Goal: Information Seeking & Learning: Learn about a topic

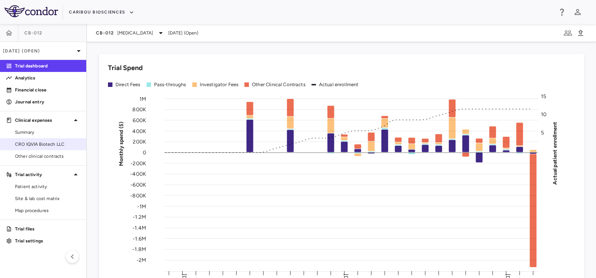
click at [21, 143] on span "CRO IQVIA Biotech LLC" at bounding box center [47, 144] width 65 height 7
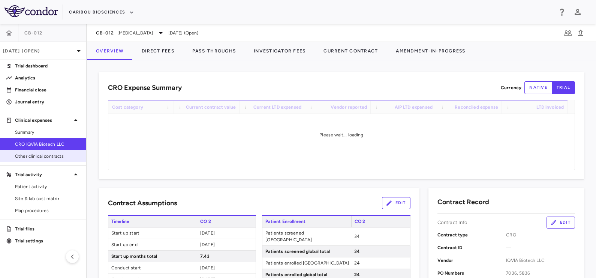
click at [51, 159] on span "Other clinical contracts" at bounding box center [47, 156] width 65 height 7
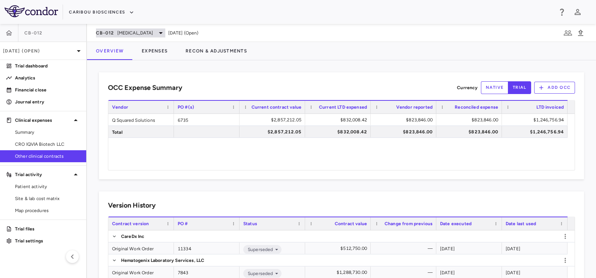
click at [121, 31] on span "Acute Myeloid Leukemia" at bounding box center [135, 33] width 36 height 7
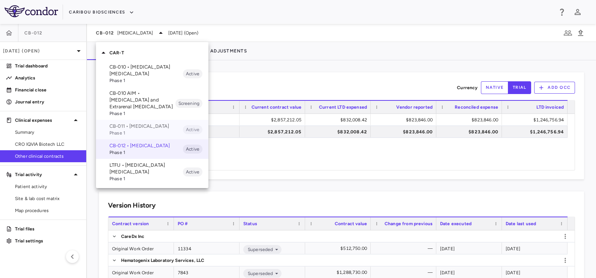
click at [125, 127] on p "CB-011 • Multiple Myeloma" at bounding box center [145, 126] width 73 height 7
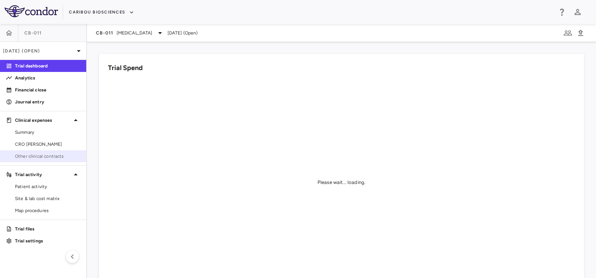
click at [56, 155] on span "Other clinical contracts" at bounding box center [47, 156] width 65 height 7
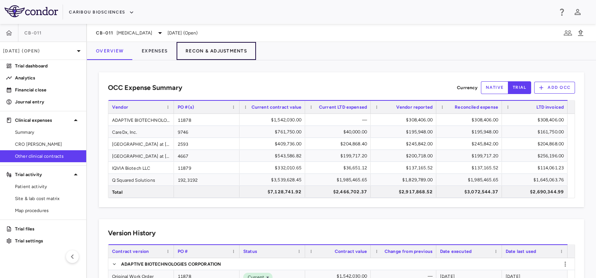
click at [195, 56] on button "Recon & Adjustments" at bounding box center [215, 51] width 79 height 18
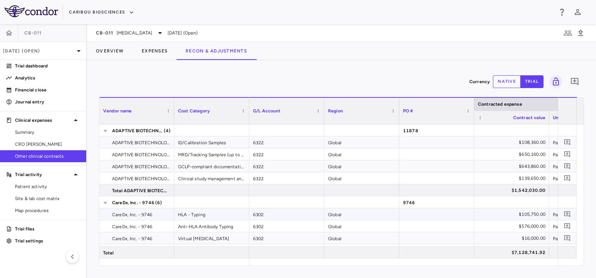
click at [198, 215] on div "HLA - Typing" at bounding box center [211, 214] width 75 height 12
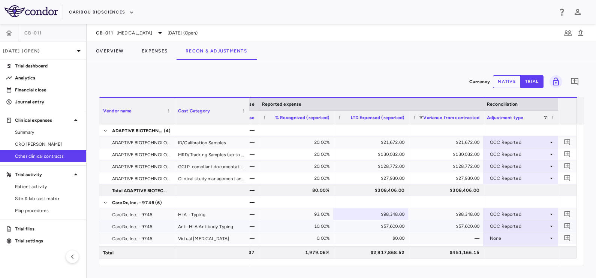
click at [307, 221] on div "10.00%" at bounding box center [297, 226] width 64 height 12
click at [359, 212] on div "$98,348.00" at bounding box center [372, 214] width 64 height 12
click at [509, 79] on button "native" at bounding box center [507, 81] width 28 height 13
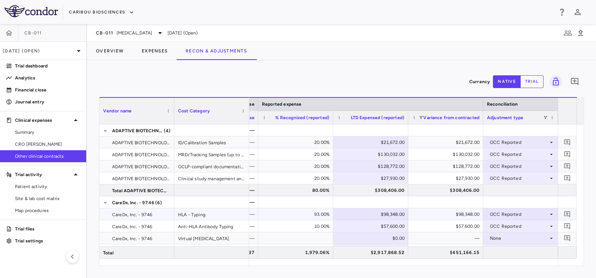
click at [422, 211] on div "$98,348.00" at bounding box center [447, 214] width 64 height 12
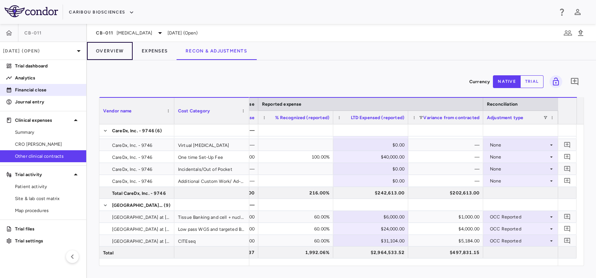
drag, startPoint x: 102, startPoint y: 53, endPoint x: 80, endPoint y: 86, distance: 40.0
click at [102, 53] on button "Overview" at bounding box center [110, 51] width 46 height 18
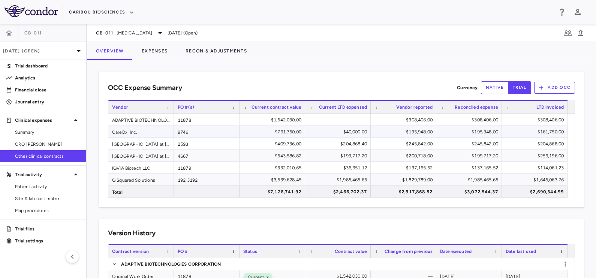
click at [283, 131] on div "$761,750.00" at bounding box center [273, 132] width 55 height 12
click at [334, 127] on div "$40,000.00" at bounding box center [339, 132] width 55 height 12
click at [395, 129] on div "$242,613.00" at bounding box center [404, 132] width 55 height 12
click at [471, 130] on div "$242,613.00" at bounding box center [470, 132] width 55 height 12
click at [139, 142] on div "[GEOGRAPHIC_DATA] at [GEOGRAPHIC_DATA]" at bounding box center [141, 144] width 66 height 12
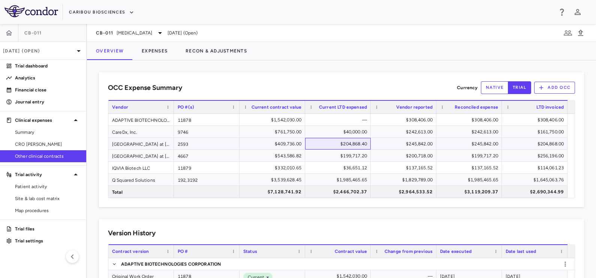
click at [350, 148] on div "$204,868.40" at bounding box center [339, 144] width 55 height 12
click at [403, 143] on div "$245,842.00" at bounding box center [404, 144] width 55 height 12
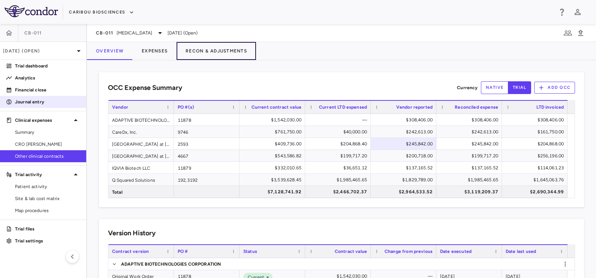
drag, startPoint x: 189, startPoint y: 50, endPoint x: 15, endPoint y: 98, distance: 180.5
click at [189, 50] on button "Recon & Adjustments" at bounding box center [215, 51] width 79 height 18
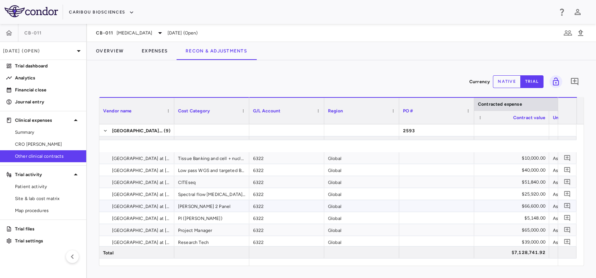
scroll to position [140, 0]
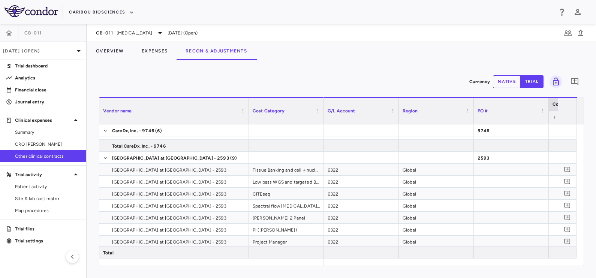
drag, startPoint x: 172, startPoint y: 118, endPoint x: 247, endPoint y: 132, distance: 75.9
click at [247, 132] on div "Vendor name Cost Category Contracted expense G/L Account" at bounding box center [341, 181] width 484 height 169
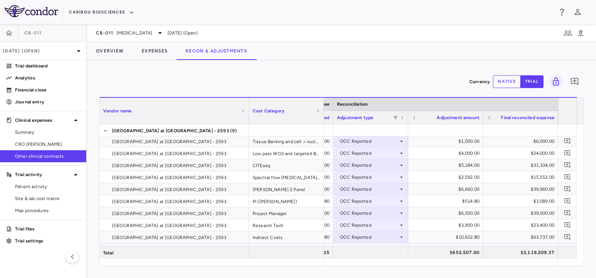
scroll to position [187, 0]
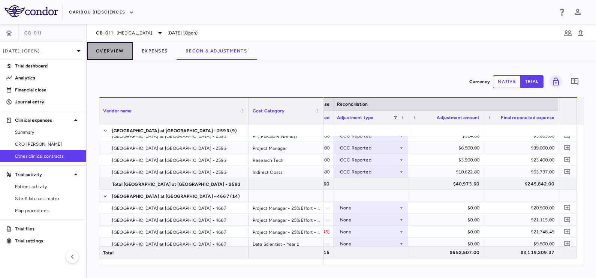
click at [103, 50] on button "Overview" at bounding box center [110, 51] width 46 height 18
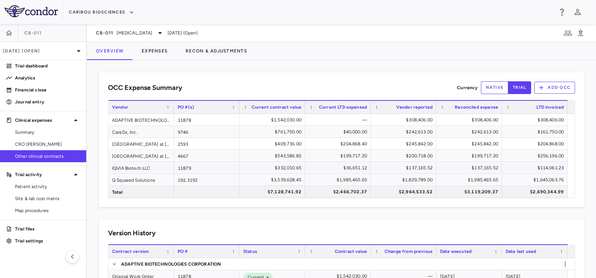
click at [184, 164] on div "11879" at bounding box center [207, 168] width 66 height 12
click at [189, 152] on div "4667" at bounding box center [207, 156] width 66 height 12
click at [154, 49] on button "Expenses" at bounding box center [155, 51] width 44 height 18
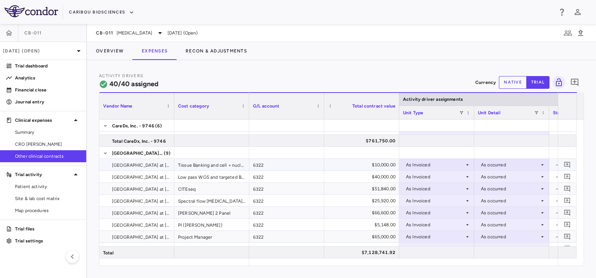
scroll to position [234, 0]
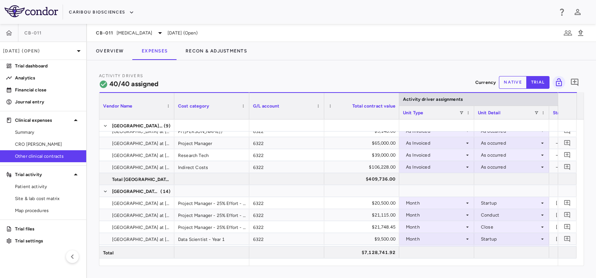
click at [175, 110] on div "Cost category" at bounding box center [211, 105] width 75 height 27
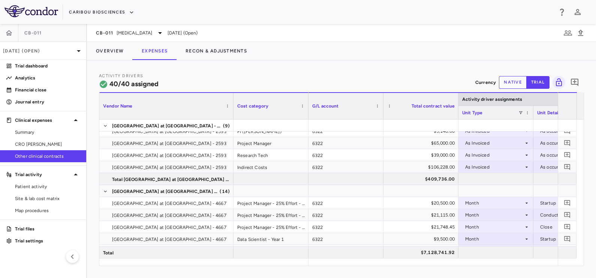
drag, startPoint x: 173, startPoint y: 110, endPoint x: 232, endPoint y: 125, distance: 60.9
click at [232, 125] on div "Vendor Name Cost category Activity driver assignments G/L account" at bounding box center [341, 178] width 484 height 173
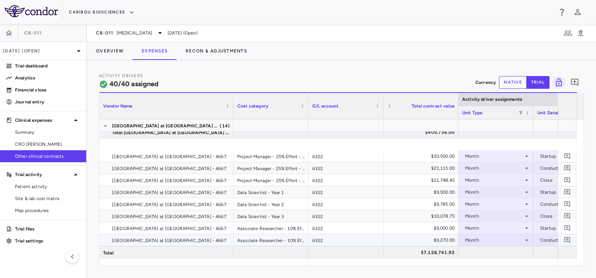
scroll to position [327, 0]
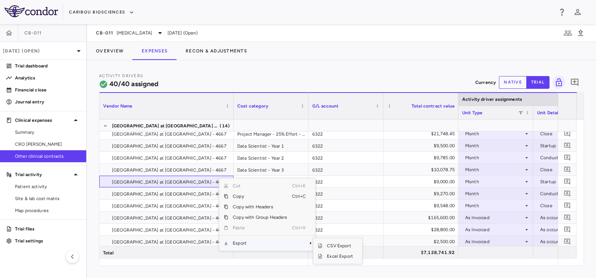
click at [241, 238] on span "Export" at bounding box center [259, 243] width 63 height 10
click at [339, 255] on span "Excel Export" at bounding box center [339, 256] width 35 height 10
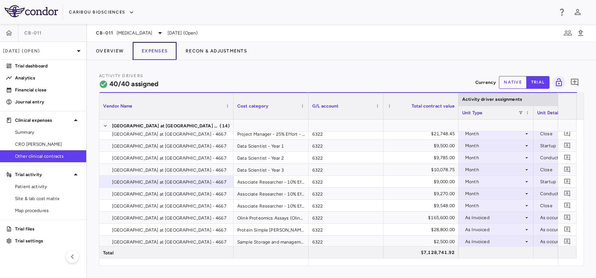
click at [151, 56] on button "Expenses" at bounding box center [155, 51] width 44 height 18
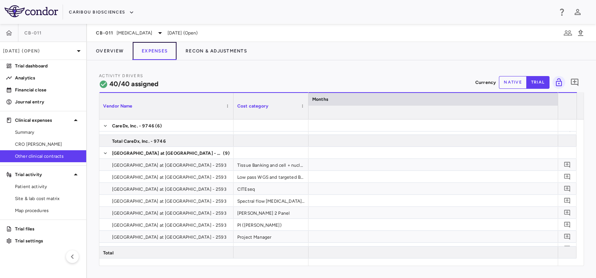
scroll to position [0, 6998]
click at [506, 82] on button "native" at bounding box center [513, 82] width 28 height 13
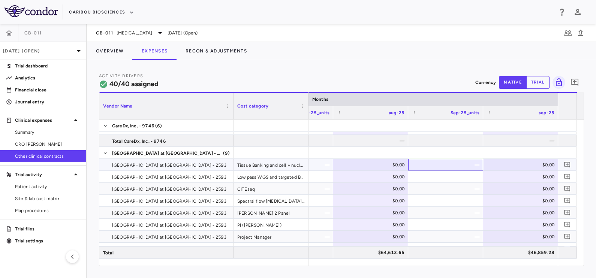
click at [451, 164] on div "—" at bounding box center [447, 165] width 64 height 12
click at [455, 166] on div "—" at bounding box center [446, 165] width 64 height 12
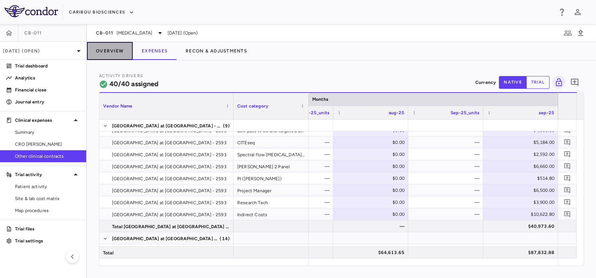
click at [114, 48] on button "Overview" at bounding box center [110, 51] width 46 height 18
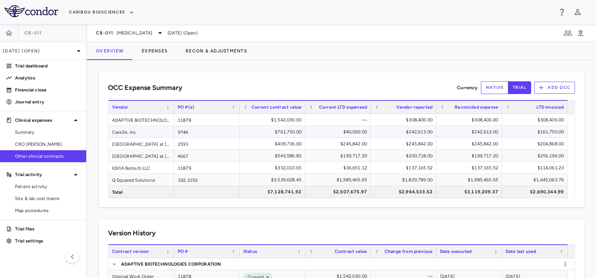
click at [140, 130] on div "CareDx, Inc." at bounding box center [141, 132] width 66 height 12
click at [394, 131] on div "$242,613.00" at bounding box center [404, 132] width 55 height 12
click at [203, 137] on div "9746" at bounding box center [207, 132] width 66 height 12
click at [207, 144] on div "2593" at bounding box center [207, 144] width 66 height 12
click at [339, 144] on div "$245,842.00" at bounding box center [339, 144] width 55 height 12
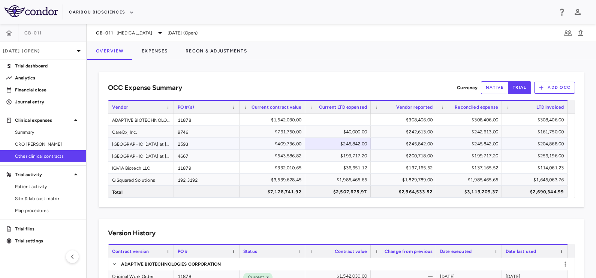
click at [388, 144] on div "$245,842.00" at bounding box center [404, 144] width 55 height 12
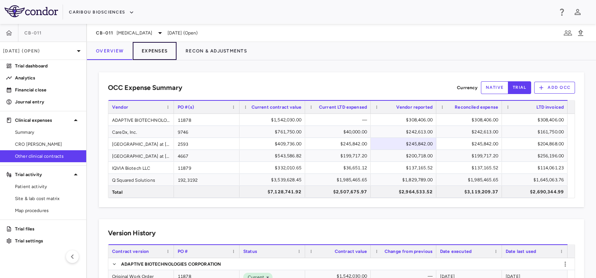
click at [154, 52] on button "Expenses" at bounding box center [155, 51] width 44 height 18
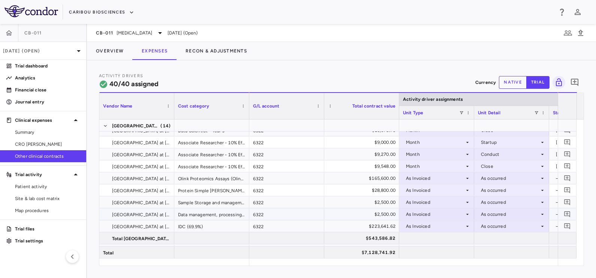
scroll to position [374, 0]
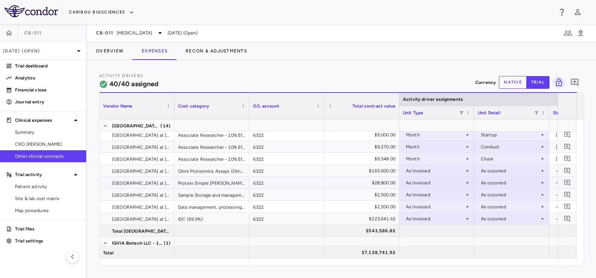
click at [217, 180] on div "Protein Simple Ella Assays (Analyte: BCMA)" at bounding box center [211, 183] width 75 height 12
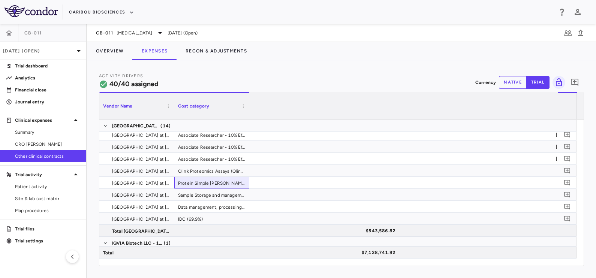
scroll to position [0, 6939]
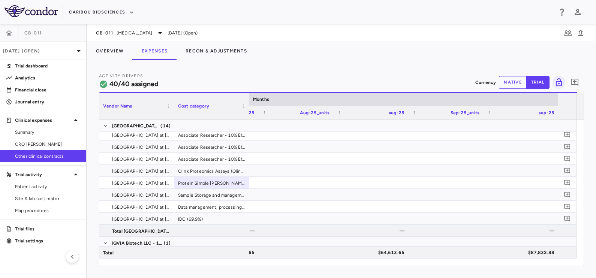
click at [510, 84] on button "native" at bounding box center [513, 82] width 28 height 13
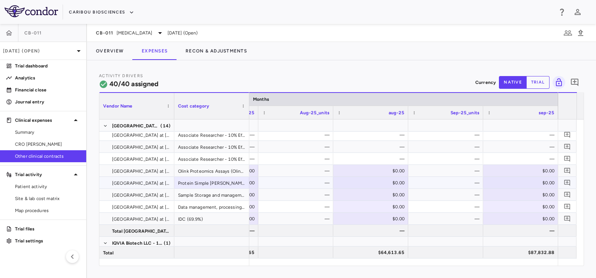
click at [465, 180] on div "—" at bounding box center [447, 183] width 64 height 12
type input "*****"
click at [204, 215] on div "IDC (69.9%)" at bounding box center [211, 219] width 75 height 12
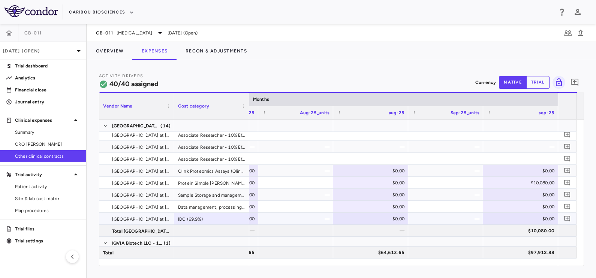
click at [511, 216] on div "$0.00" at bounding box center [522, 219] width 64 height 12
type input "*****"
click at [116, 49] on button "Overview" at bounding box center [110, 51] width 46 height 18
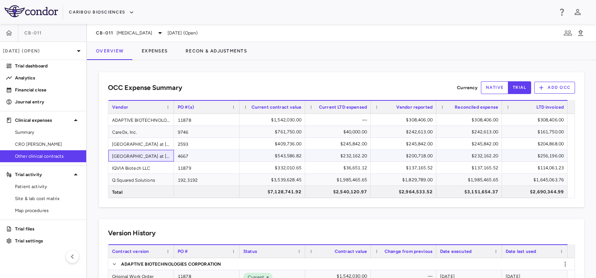
click at [136, 154] on div "[GEOGRAPHIC_DATA] at [GEOGRAPHIC_DATA]" at bounding box center [141, 156] width 66 height 12
click at [269, 152] on div "$543,586.82" at bounding box center [273, 156] width 55 height 12
click at [328, 153] on div "$232,162.20" at bounding box center [339, 156] width 55 height 12
click at [394, 152] on div "$200,718.00" at bounding box center [404, 156] width 55 height 12
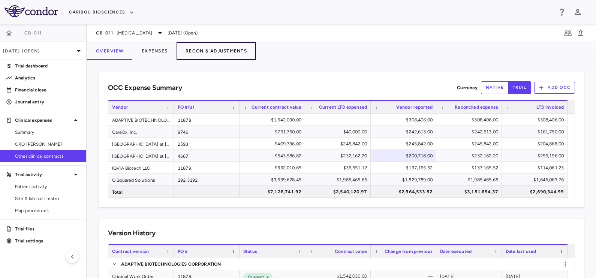
click at [219, 50] on button "Recon & Adjustments" at bounding box center [215, 51] width 79 height 18
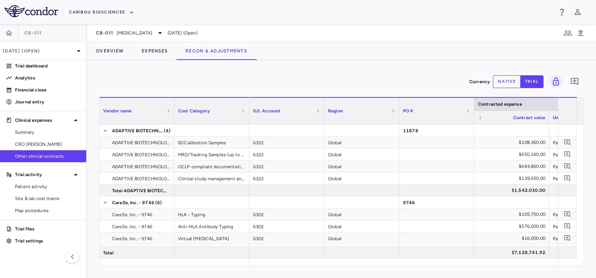
click at [500, 84] on button "native" at bounding box center [507, 81] width 28 height 13
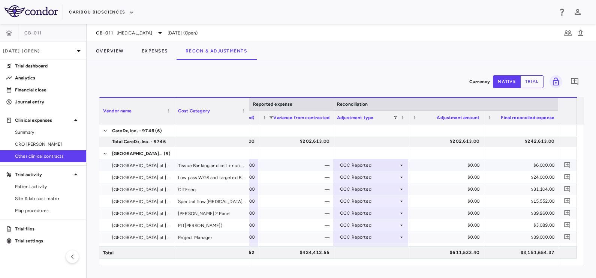
scroll to position [140, 0]
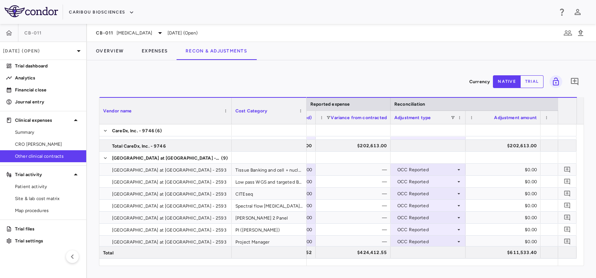
drag, startPoint x: 174, startPoint y: 106, endPoint x: 231, endPoint y: 117, distance: 58.3
click at [231, 117] on div at bounding box center [231, 111] width 3 height 26
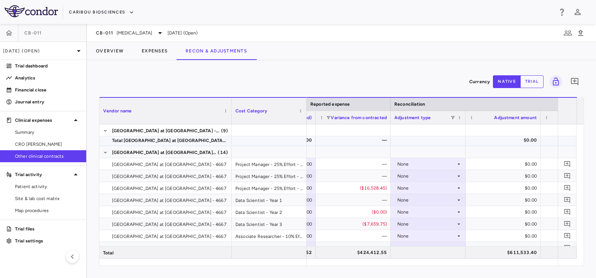
scroll to position [0, 0]
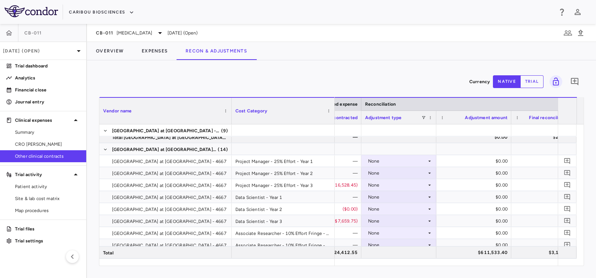
drag, startPoint x: 305, startPoint y: 108, endPoint x: 333, endPoint y: 107, distance: 28.1
click at [333, 107] on div at bounding box center [334, 111] width 3 height 26
click at [386, 181] on div "None" at bounding box center [397, 185] width 58 height 12
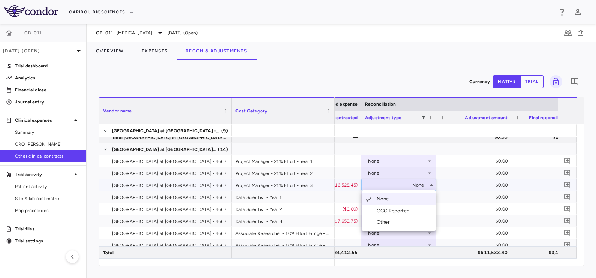
click at [386, 210] on div "OCC Reported" at bounding box center [394, 211] width 36 height 7
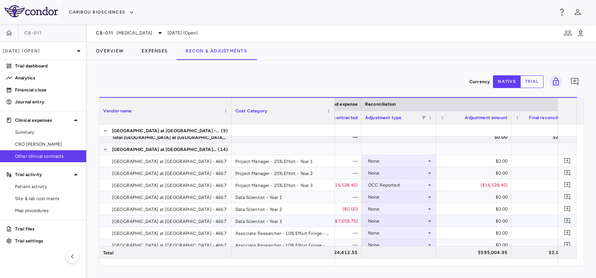
click at [300, 221] on div "Data Scientist - Year 3" at bounding box center [282, 221] width 103 height 12
click at [374, 219] on div "None" at bounding box center [397, 221] width 58 height 12
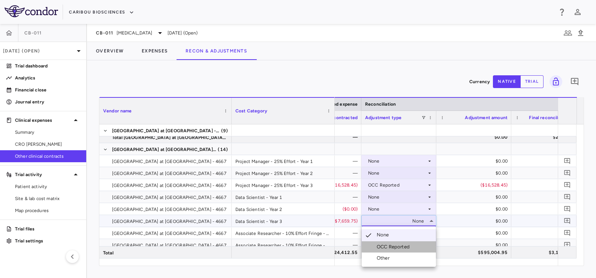
click at [380, 245] on div "OCC Reported" at bounding box center [394, 246] width 36 height 7
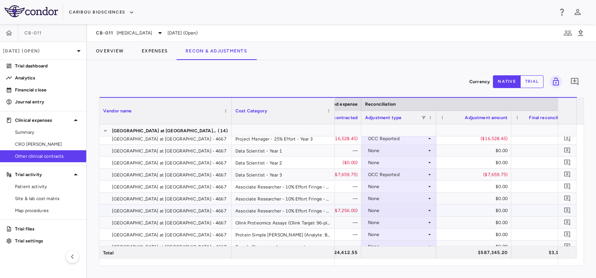
click at [294, 211] on div "Associate Researcher - 10% Effort Fringe - Year 3" at bounding box center [282, 211] width 103 height 12
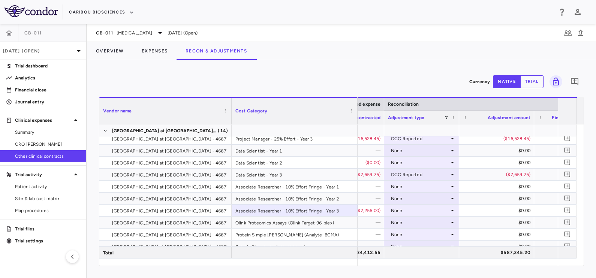
drag, startPoint x: 333, startPoint y: 108, endPoint x: 356, endPoint y: 115, distance: 23.9
click at [356, 115] on div at bounding box center [356, 111] width 3 height 26
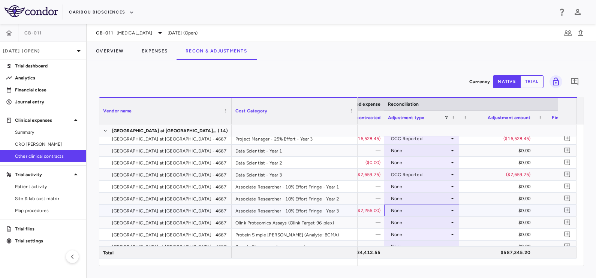
click at [403, 206] on div "None" at bounding box center [420, 211] width 58 height 12
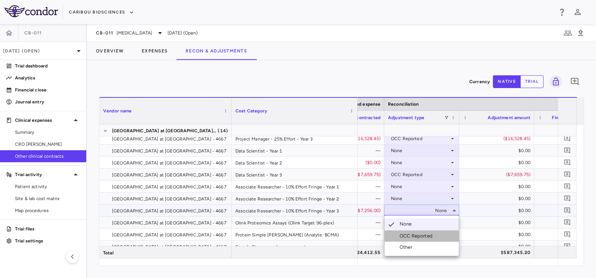
click at [405, 236] on div "OCC Reported" at bounding box center [417, 236] width 36 height 7
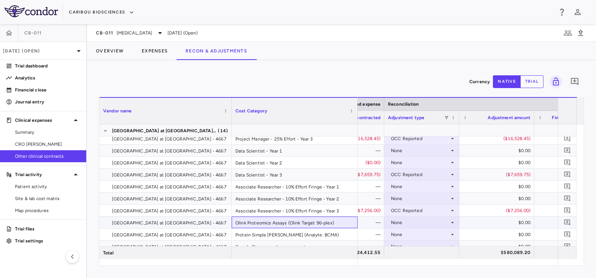
click at [311, 222] on div "Olink Proteomics Assays (Olink Target 96-plex)" at bounding box center [294, 222] width 126 height 12
click at [396, 219] on div "None" at bounding box center [420, 222] width 58 height 12
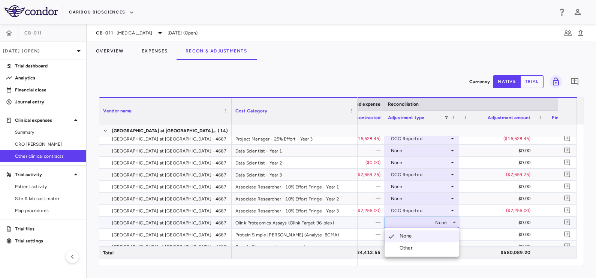
click at [312, 227] on div at bounding box center [298, 139] width 596 height 278
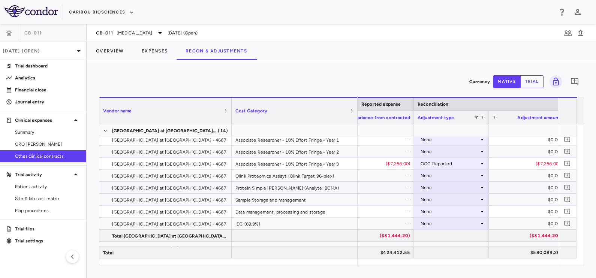
click at [425, 187] on div "None" at bounding box center [449, 188] width 58 height 12
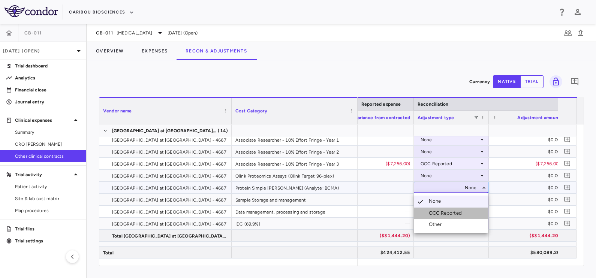
click at [436, 212] on div "OCC Reported" at bounding box center [446, 213] width 36 height 7
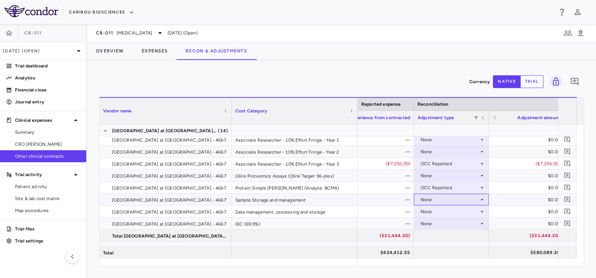
click at [440, 196] on div "None" at bounding box center [449, 200] width 58 height 12
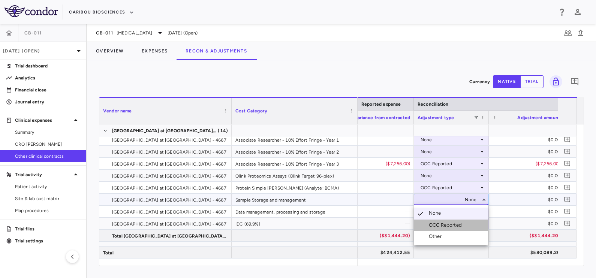
click at [444, 223] on div "OCC Reported" at bounding box center [446, 225] width 36 height 7
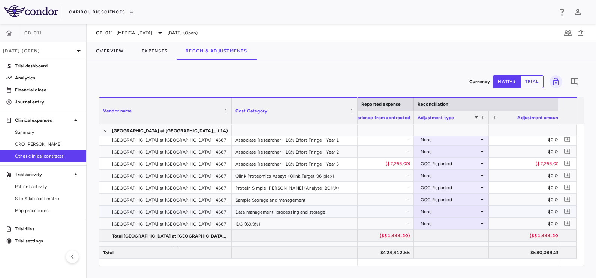
click at [436, 212] on div "None" at bounding box center [449, 212] width 58 height 12
click at [439, 210] on div "None" at bounding box center [449, 212] width 58 height 12
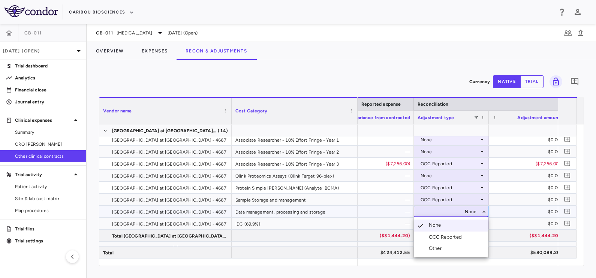
click at [440, 233] on li "OCC Reported" at bounding box center [451, 236] width 74 height 11
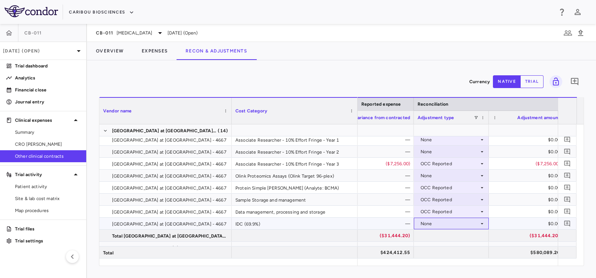
click at [433, 223] on div "None" at bounding box center [449, 224] width 58 height 12
click at [440, 248] on div at bounding box center [450, 252] width 67 height 11
click at [434, 221] on div "None" at bounding box center [449, 224] width 58 height 12
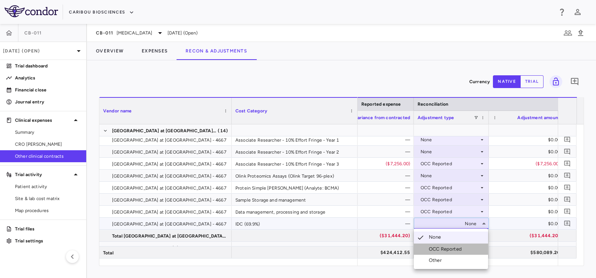
click at [437, 245] on li "OCC Reported" at bounding box center [451, 248] width 74 height 11
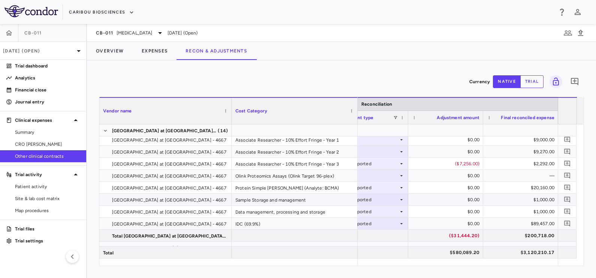
click at [468, 202] on div "$0.00" at bounding box center [447, 200] width 64 height 12
click at [504, 211] on div "$1,000.00" at bounding box center [522, 212] width 64 height 12
click at [112, 52] on button "Overview" at bounding box center [110, 51] width 46 height 18
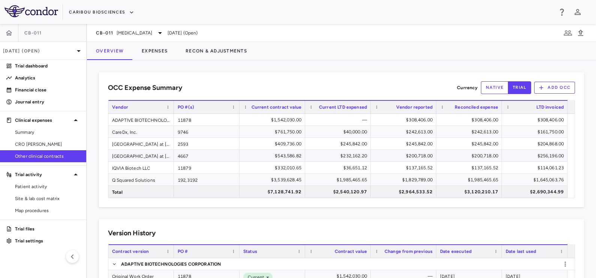
drag, startPoint x: 183, startPoint y: 158, endPoint x: 208, endPoint y: 158, distance: 24.3
click at [183, 158] on div "4667" at bounding box center [207, 156] width 66 height 12
click at [272, 158] on div "$543,586.82" at bounding box center [273, 156] width 55 height 12
click at [345, 157] on div "$232,162.20" at bounding box center [339, 156] width 55 height 12
click at [396, 157] on div "$200,718.00" at bounding box center [404, 156] width 55 height 12
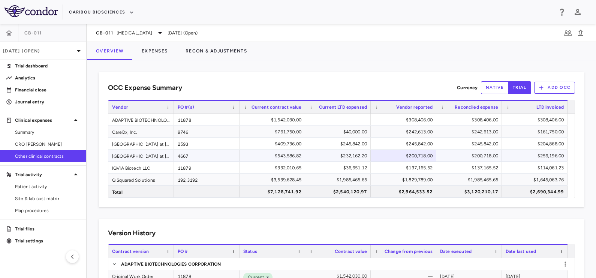
click at [464, 153] on div "$200,718.00" at bounding box center [470, 156] width 55 height 12
click at [132, 133] on div "CareDx, Inc." at bounding box center [141, 132] width 66 height 12
click at [133, 177] on div "Q Squared Solutions" at bounding box center [141, 180] width 66 height 12
click at [273, 184] on div "$3,539,628.45" at bounding box center [273, 180] width 55 height 12
click at [331, 180] on div "$1,985,465.65" at bounding box center [339, 180] width 55 height 12
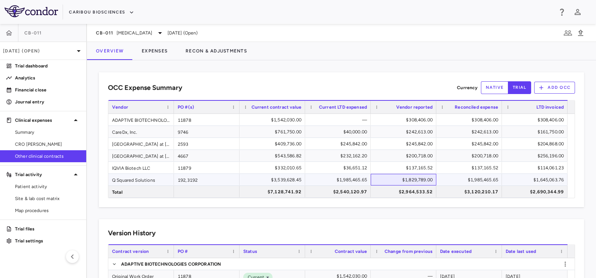
click at [397, 178] on div "$1,829,789.00" at bounding box center [404, 180] width 55 height 12
click at [465, 177] on div "$1,985,465.65" at bounding box center [470, 180] width 55 height 12
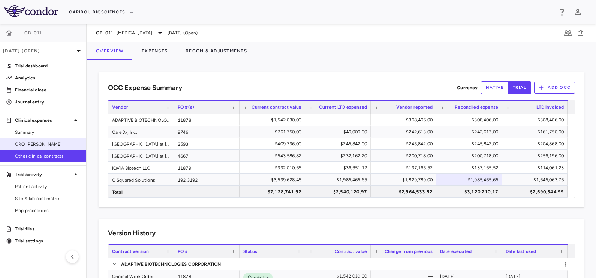
click at [34, 141] on span "CRO [PERSON_NAME]" at bounding box center [47, 144] width 65 height 7
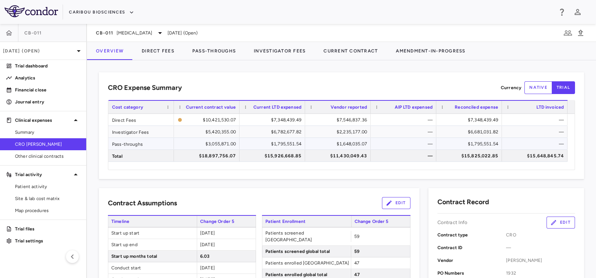
click at [352, 145] on div "$1,648,035.07" at bounding box center [339, 144] width 55 height 12
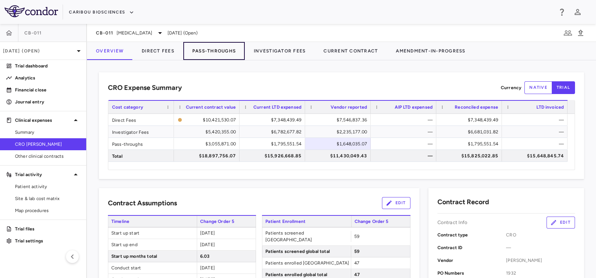
click at [210, 52] on button "Pass-Throughs" at bounding box center [213, 51] width 61 height 18
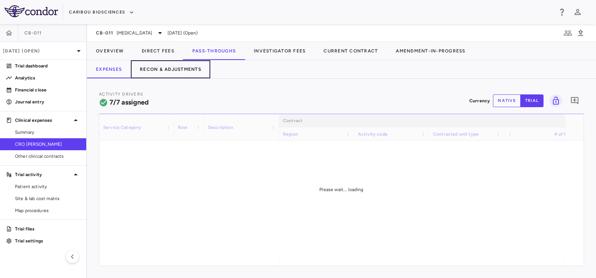
click at [177, 66] on button "Recon & Adjustments" at bounding box center [170, 69] width 79 height 18
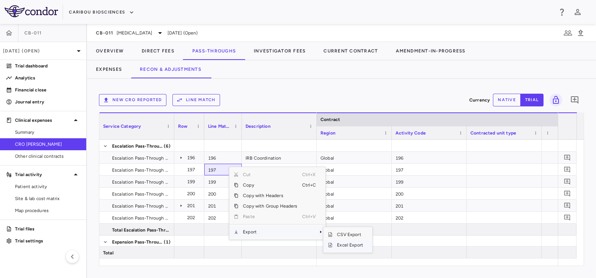
click at [342, 243] on span "Excel Export" at bounding box center [349, 245] width 35 height 10
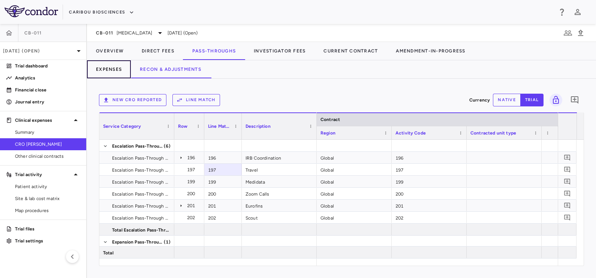
click at [116, 67] on button "Expenses" at bounding box center [109, 69] width 44 height 18
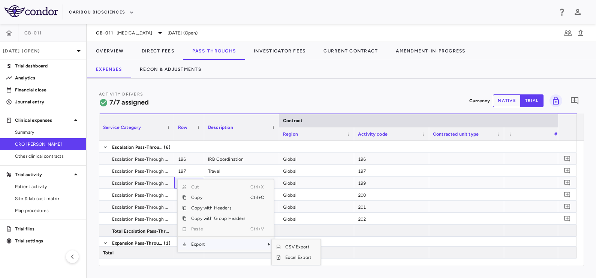
click at [219, 242] on span "Export" at bounding box center [218, 244] width 63 height 10
click at [291, 255] on span "Excel Export" at bounding box center [298, 257] width 35 height 10
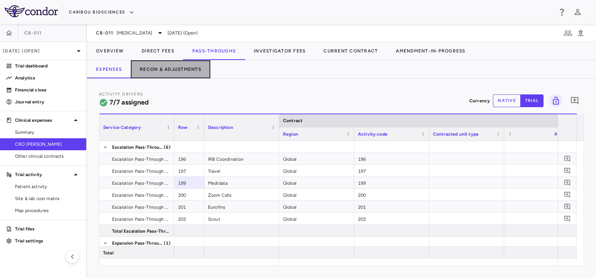
click at [186, 67] on button "Recon & Adjustments" at bounding box center [170, 69] width 79 height 18
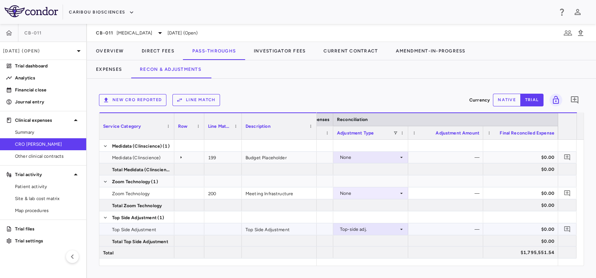
scroll to position [41, 0]
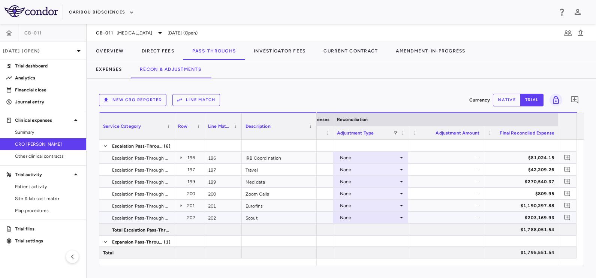
click at [354, 216] on div "None" at bounding box center [369, 218] width 58 height 12
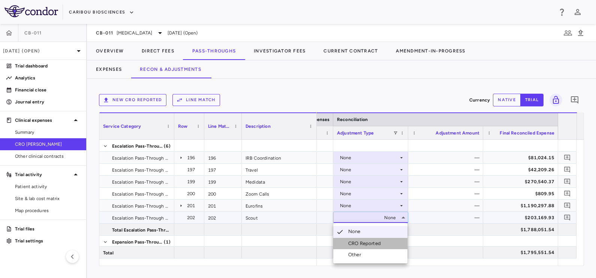
click at [360, 241] on div "CRO Reported" at bounding box center [366, 243] width 36 height 7
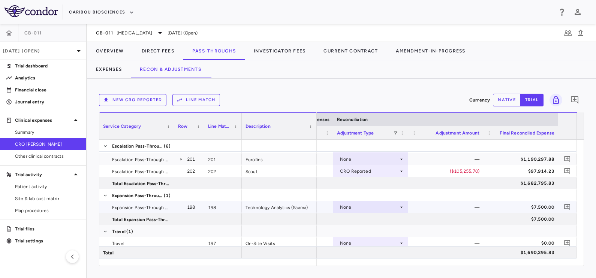
click at [382, 207] on div "None" at bounding box center [369, 207] width 58 height 12
click at [365, 230] on div "CRO Reported" at bounding box center [366, 232] width 36 height 7
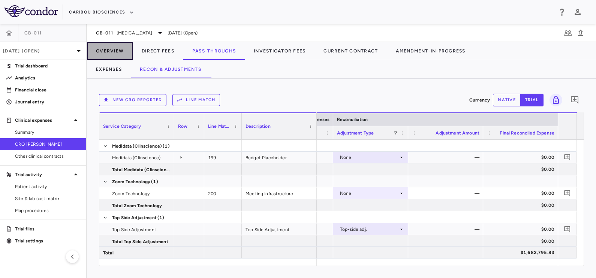
click at [109, 52] on button "Overview" at bounding box center [110, 51] width 46 height 18
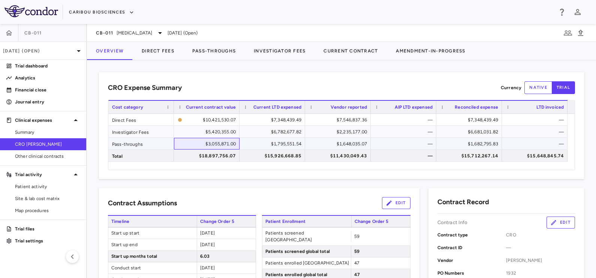
click at [222, 146] on div "$3,055,871.00" at bounding box center [208, 144] width 55 height 12
click at [269, 144] on div "$1,795,551.54" at bounding box center [273, 144] width 55 height 12
click at [328, 149] on div "$1,648,035.07" at bounding box center [339, 144] width 55 height 12
click at [478, 148] on div "$1,682,795.83" at bounding box center [470, 144] width 55 height 12
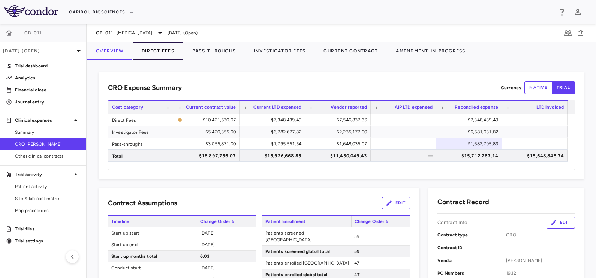
click at [163, 47] on button "Direct Fees" at bounding box center [158, 51] width 51 height 18
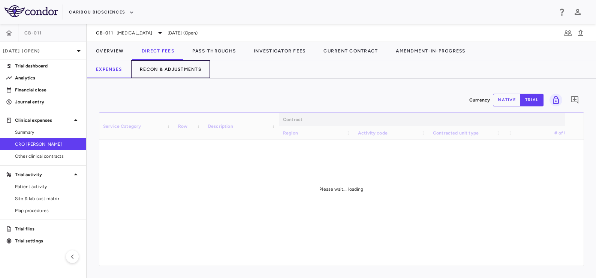
click at [181, 67] on button "Recon & Adjustments" at bounding box center [170, 69] width 79 height 18
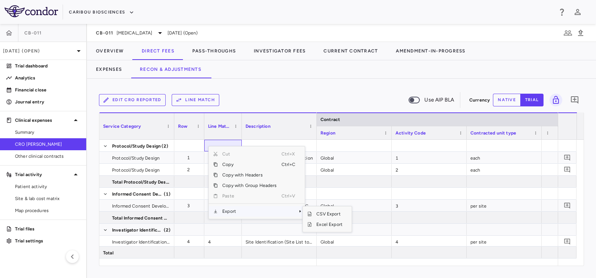
click at [235, 214] on span "Export" at bounding box center [249, 211] width 63 height 10
click at [324, 222] on span "Excel Export" at bounding box center [329, 224] width 35 height 10
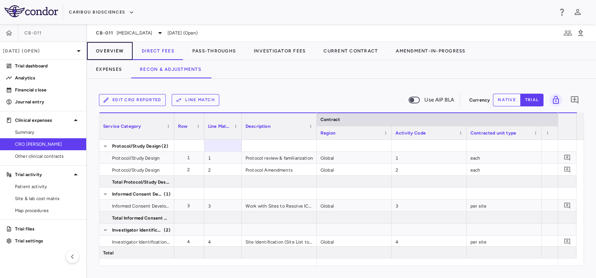
click at [115, 48] on button "Overview" at bounding box center [110, 51] width 46 height 18
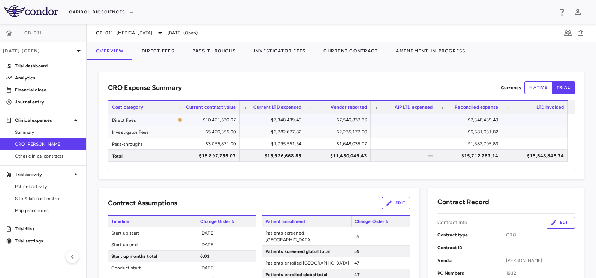
click at [359, 118] on div "$7,546,837.36" at bounding box center [339, 120] width 55 height 12
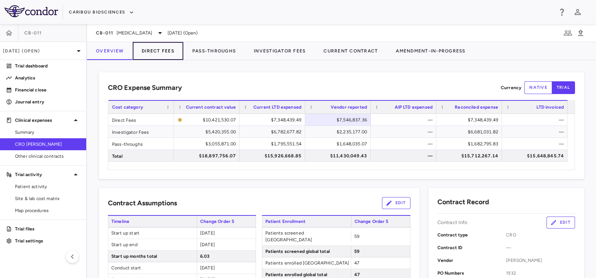
click at [152, 50] on button "Direct Fees" at bounding box center [158, 51] width 51 height 18
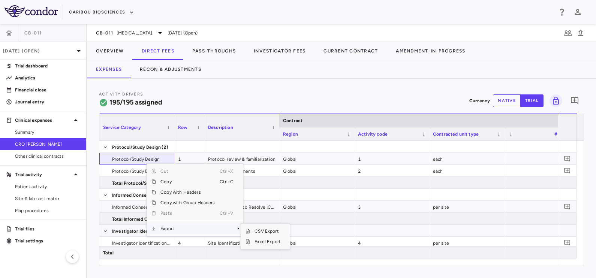
click at [185, 230] on span "Export" at bounding box center [187, 228] width 63 height 10
click at [259, 240] on span "Excel Export" at bounding box center [267, 241] width 35 height 10
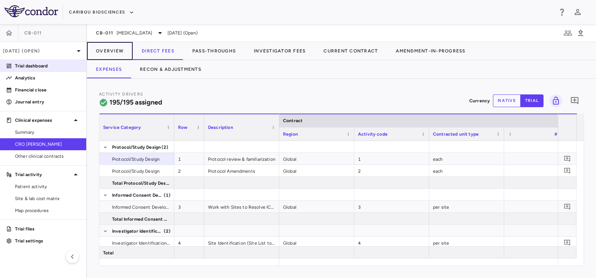
drag, startPoint x: 120, startPoint y: 49, endPoint x: 3, endPoint y: 71, distance: 118.8
click at [120, 49] on button "Overview" at bounding box center [110, 51] width 46 height 18
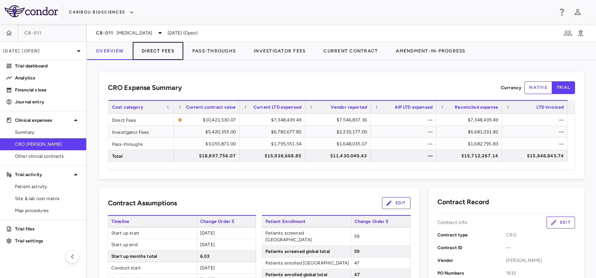
click at [154, 53] on button "Direct Fees" at bounding box center [158, 51] width 51 height 18
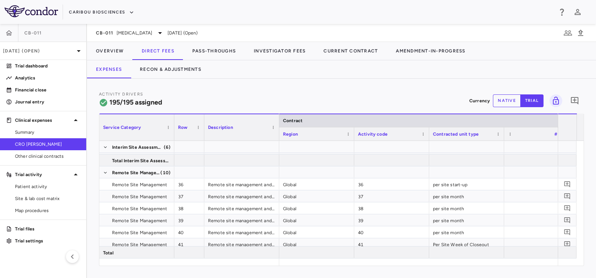
scroll to position [608, 0]
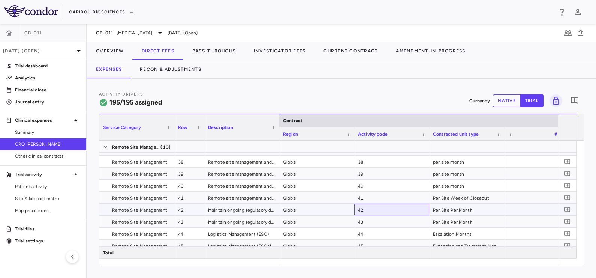
click at [369, 208] on div "42" at bounding box center [391, 210] width 75 height 12
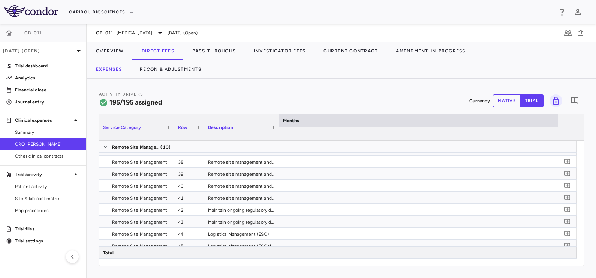
scroll to position [0, 5049]
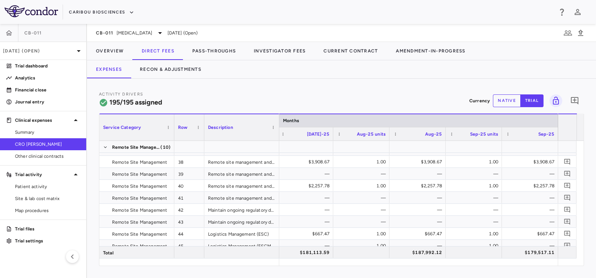
click at [498, 100] on button "native" at bounding box center [507, 100] width 28 height 13
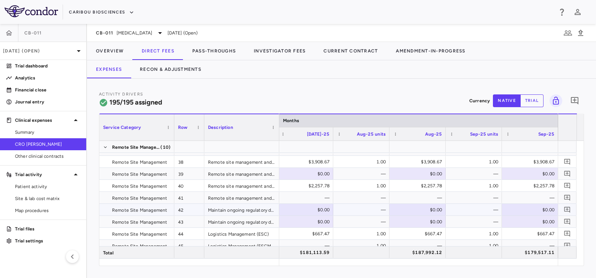
click at [480, 206] on div "—" at bounding box center [475, 210] width 46 height 12
type input "*"
type input "****"
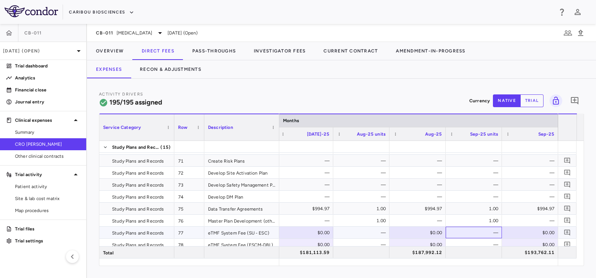
click at [484, 234] on div "—" at bounding box center [475, 233] width 46 height 12
type input "****"
click at [469, 242] on div "—" at bounding box center [475, 245] width 46 height 12
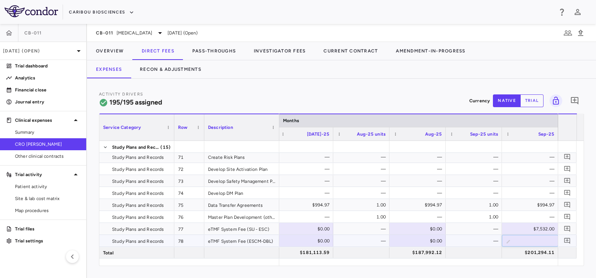
type input "****"
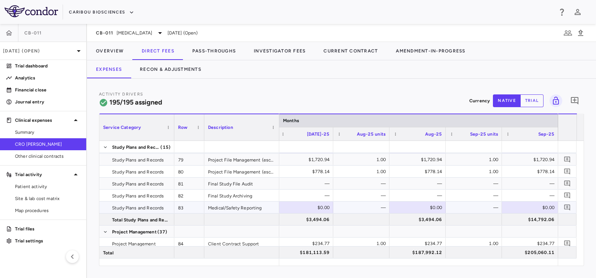
click at [478, 206] on div "—" at bounding box center [475, 208] width 46 height 12
type input "**"
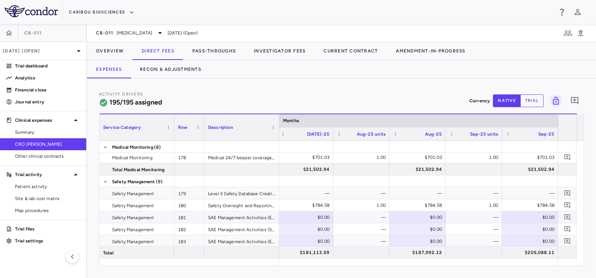
click at [460, 215] on div "—" at bounding box center [475, 217] width 46 height 12
type input "****"
click at [460, 216] on div "—" at bounding box center [475, 217] width 46 height 12
click at [482, 231] on div "—" at bounding box center [475, 229] width 46 height 12
type input "****"
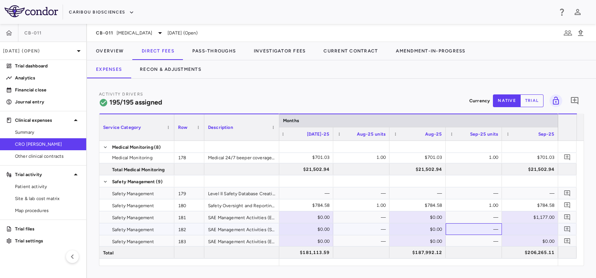
click at [482, 230] on div "—" at bounding box center [475, 229] width 46 height 12
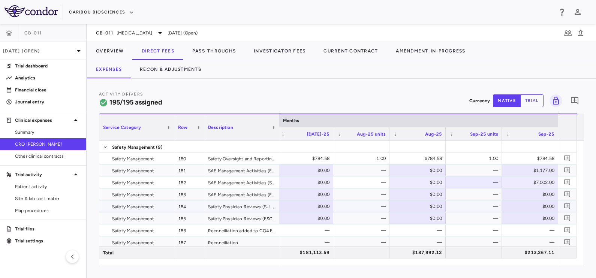
click at [471, 207] on div "—" at bounding box center [475, 206] width 46 height 12
click at [521, 205] on div "$0.00" at bounding box center [531, 206] width 46 height 12
type input "****"
click at [475, 205] on div "—" at bounding box center [475, 206] width 46 height 12
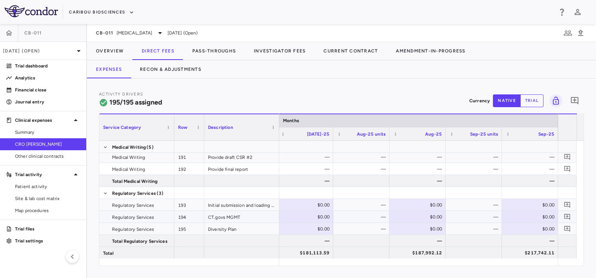
click at [491, 221] on div "—" at bounding box center [475, 217] width 46 height 12
type input "**"
click at [106, 51] on button "Overview" at bounding box center [110, 51] width 46 height 18
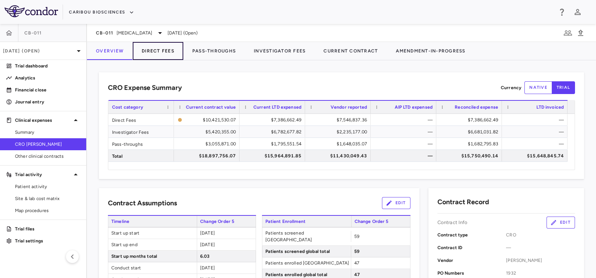
click at [166, 46] on button "Direct Fees" at bounding box center [158, 51] width 51 height 18
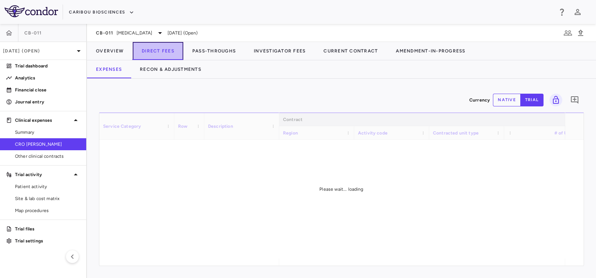
click at [165, 49] on button "Direct Fees" at bounding box center [158, 51] width 51 height 18
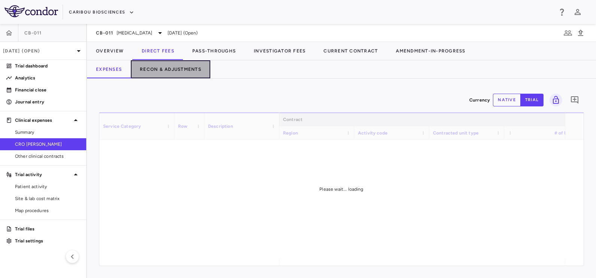
click at [170, 64] on button "Recon & Adjustments" at bounding box center [170, 69] width 79 height 18
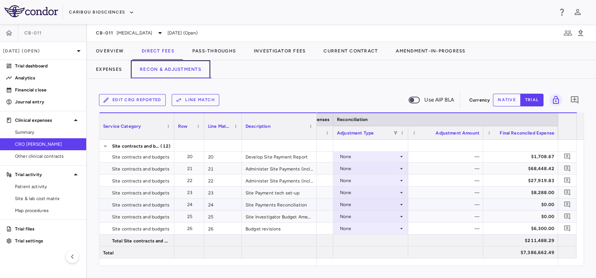
scroll to position [327, 0]
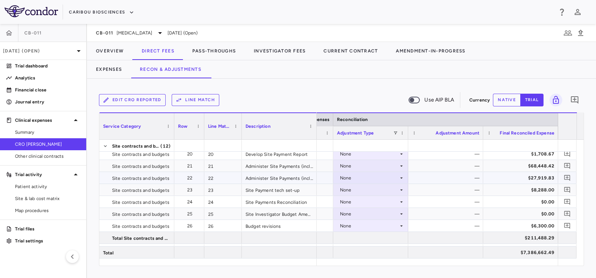
click at [350, 177] on div "None" at bounding box center [369, 178] width 58 height 12
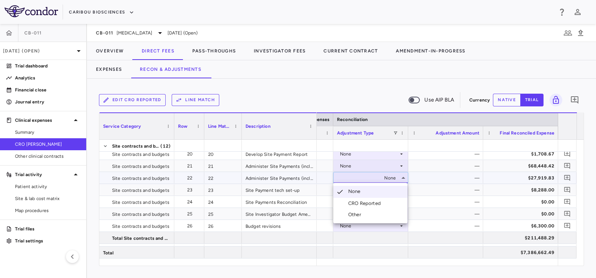
click at [360, 201] on div "CRO Reported" at bounding box center [366, 203] width 36 height 7
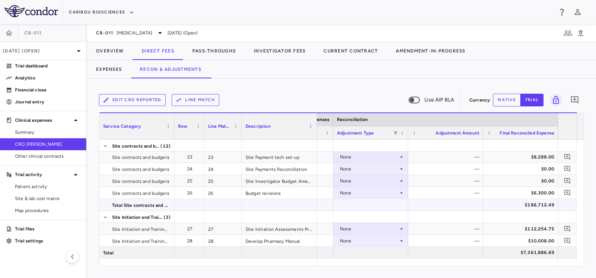
scroll to position [374, 0]
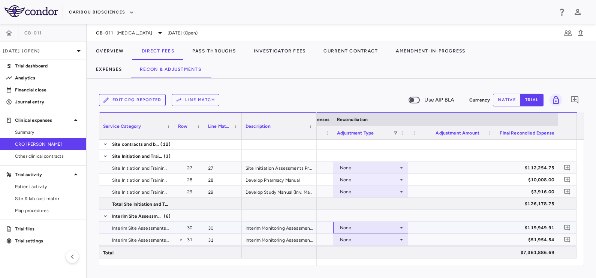
click at [341, 227] on div "None" at bounding box center [369, 228] width 58 height 12
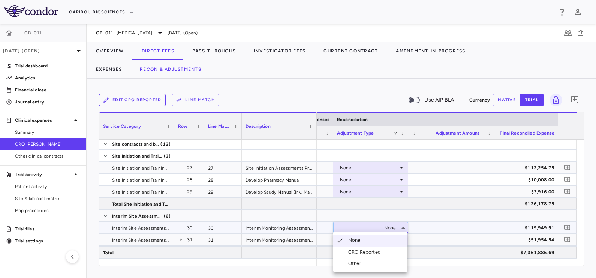
click at [356, 251] on div "CRO Reported" at bounding box center [366, 252] width 36 height 7
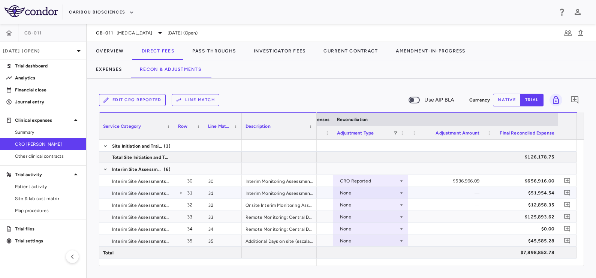
click at [352, 194] on div "None" at bounding box center [369, 193] width 58 height 12
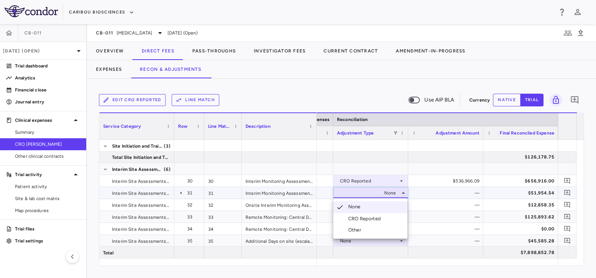
click at [359, 218] on div "CRO Reported" at bounding box center [366, 218] width 36 height 7
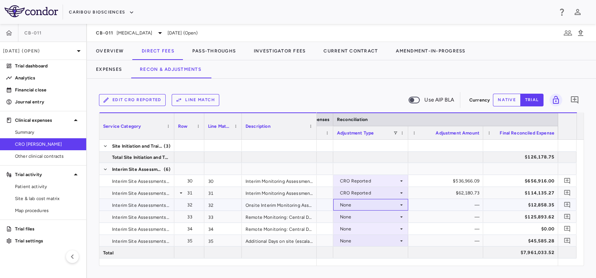
click at [367, 204] on div "None" at bounding box center [369, 205] width 58 height 12
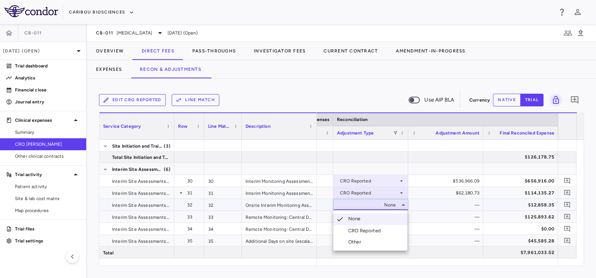
click at [365, 230] on div "CRO Reported" at bounding box center [366, 230] width 36 height 7
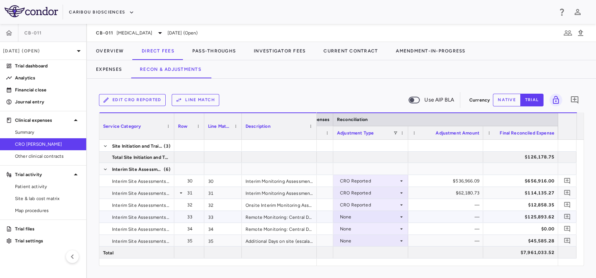
click at [356, 216] on div "None" at bounding box center [369, 217] width 58 height 12
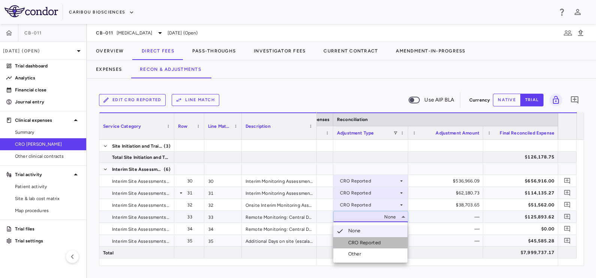
click at [368, 242] on div "CRO Reported" at bounding box center [366, 242] width 36 height 7
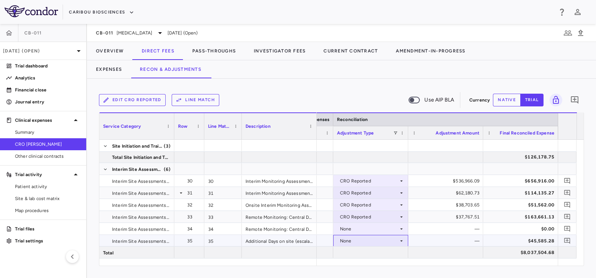
click at [364, 240] on div "None" at bounding box center [369, 241] width 58 height 12
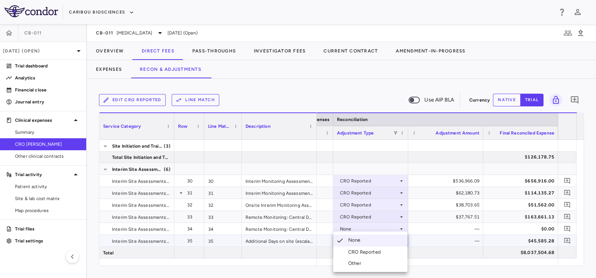
click at [364, 255] on div "CRO Reported" at bounding box center [366, 252] width 36 height 7
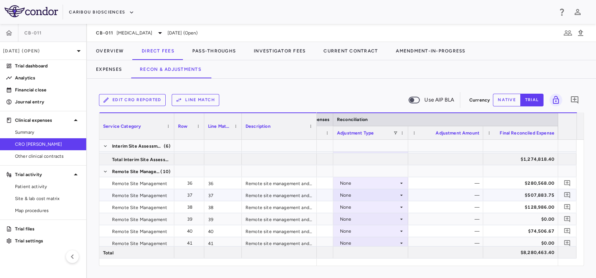
click at [348, 194] on div "None" at bounding box center [369, 195] width 58 height 12
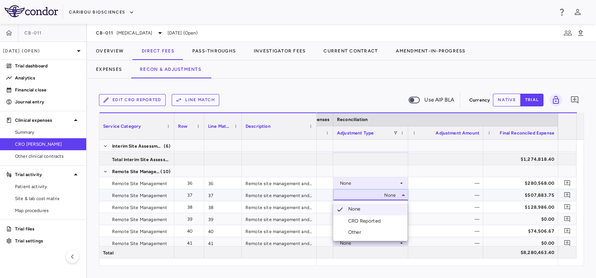
click at [356, 222] on div "CRO Reported" at bounding box center [366, 221] width 36 height 7
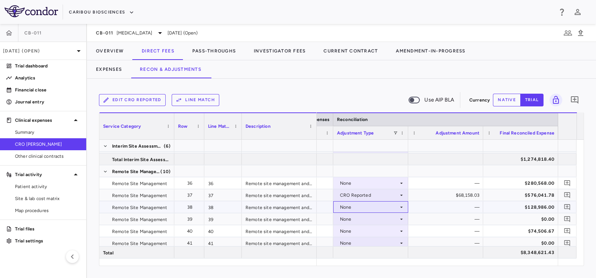
click at [358, 206] on div "None" at bounding box center [369, 207] width 58 height 12
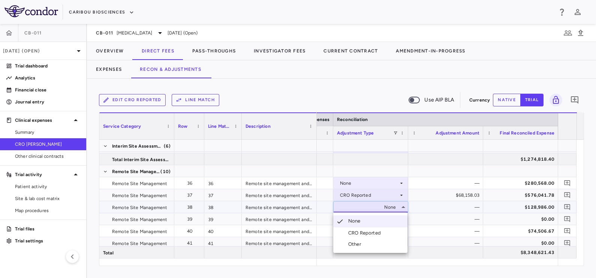
click at [358, 233] on div "CRO Reported" at bounding box center [366, 233] width 36 height 7
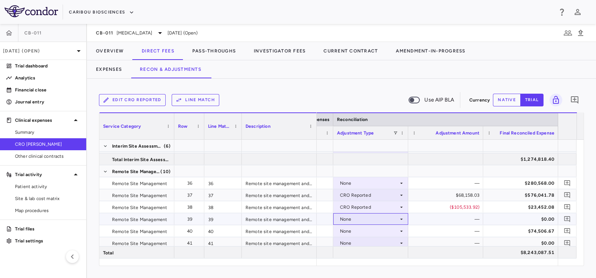
click at [355, 218] on div "None" at bounding box center [369, 219] width 58 height 12
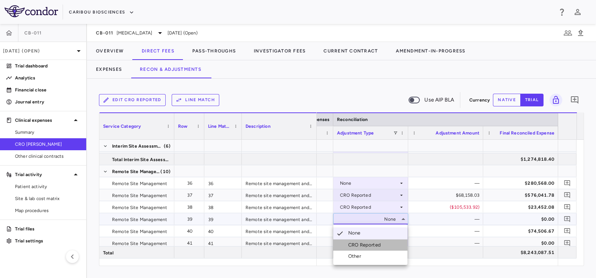
click at [356, 244] on div "CRO Reported" at bounding box center [366, 245] width 36 height 7
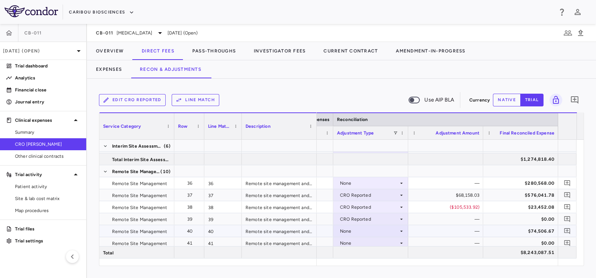
click at [355, 230] on div "None" at bounding box center [369, 231] width 58 height 12
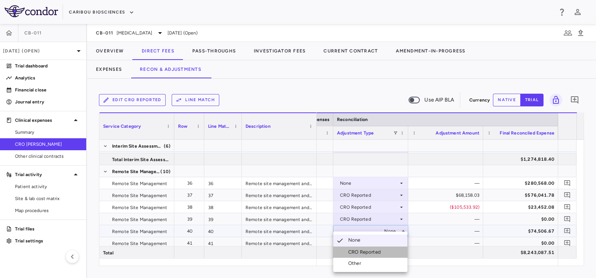
click at [361, 249] on div "CRO Reported" at bounding box center [366, 252] width 36 height 7
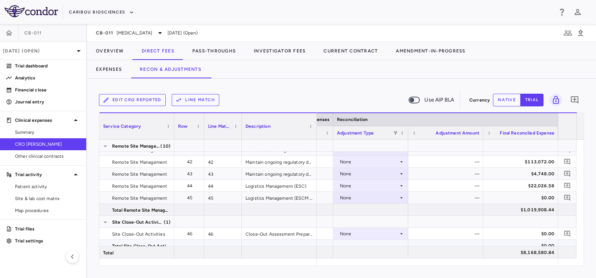
scroll to position [702, 0]
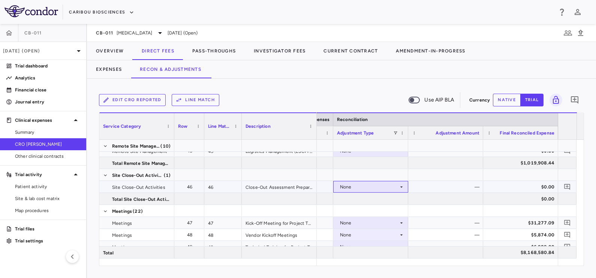
click at [358, 185] on div "None" at bounding box center [369, 187] width 58 height 12
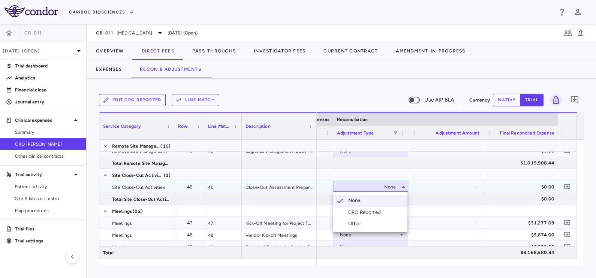
click at [360, 212] on div "CRO Reported" at bounding box center [366, 212] width 36 height 7
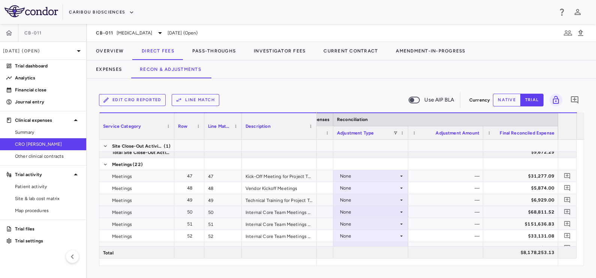
scroll to position [796, 0]
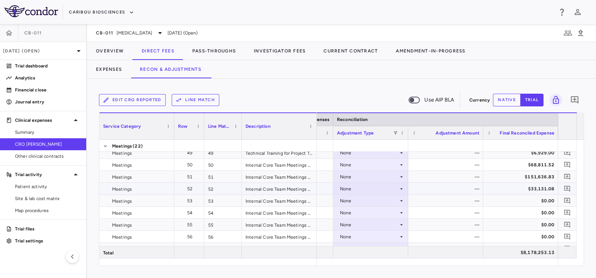
click at [356, 188] on div "None" at bounding box center [369, 189] width 58 height 12
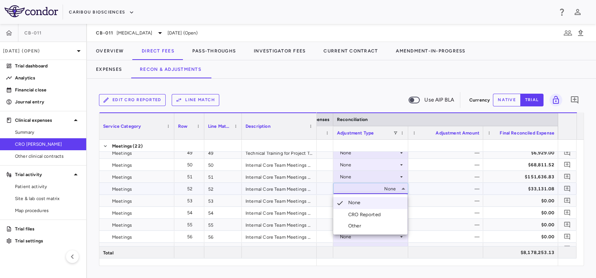
click at [348, 217] on div "CRO Reported" at bounding box center [366, 214] width 36 height 7
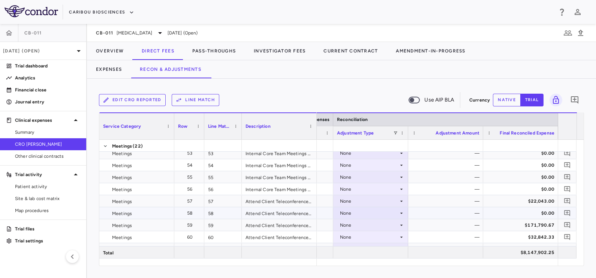
scroll to position [890, 0]
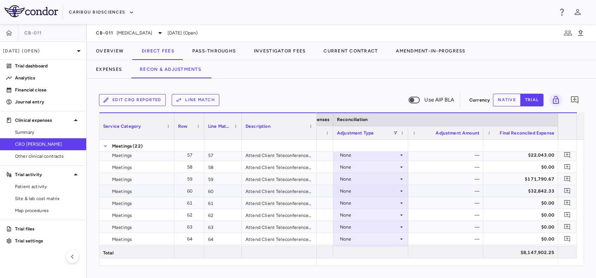
click at [358, 189] on div "None" at bounding box center [369, 191] width 58 height 12
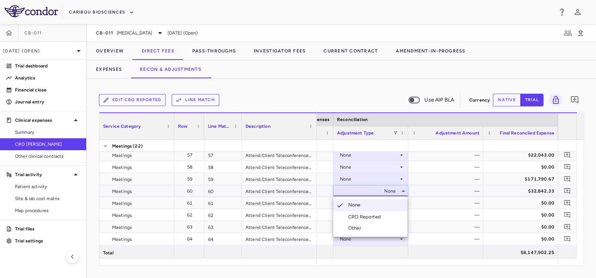
click at [351, 216] on div "CRO Reported" at bounding box center [366, 216] width 36 height 7
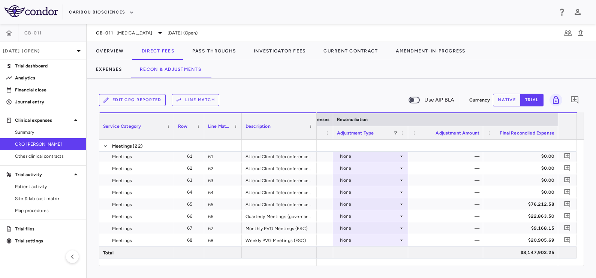
scroll to position [843, 0]
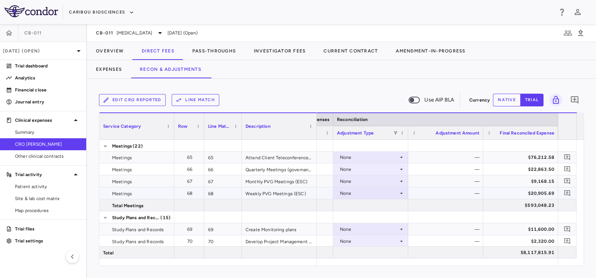
click at [359, 191] on div "None" at bounding box center [369, 193] width 58 height 12
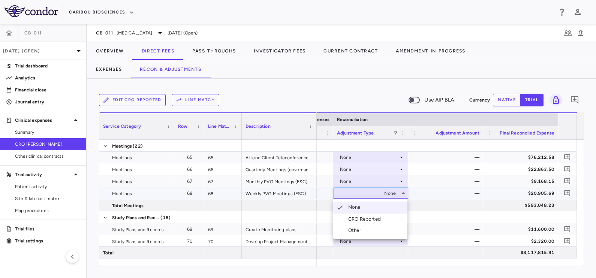
click at [357, 217] on div "CRO Reported" at bounding box center [366, 219] width 36 height 7
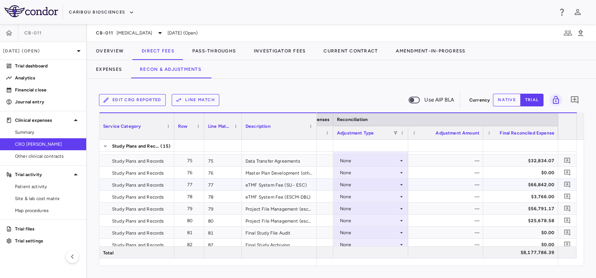
click at [356, 182] on div "None" at bounding box center [369, 185] width 58 height 12
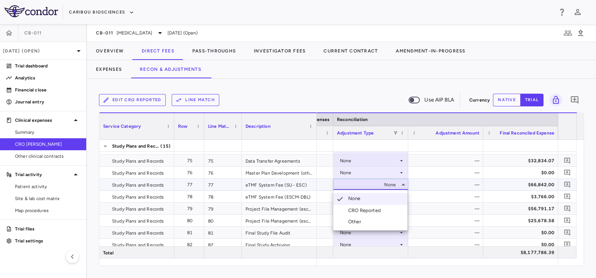
click at [349, 208] on div "CRO Reported" at bounding box center [366, 210] width 36 height 7
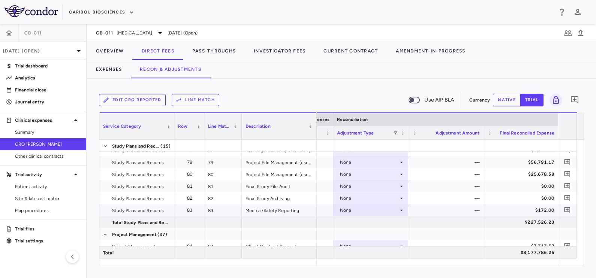
click at [358, 209] on div "None" at bounding box center [369, 210] width 58 height 12
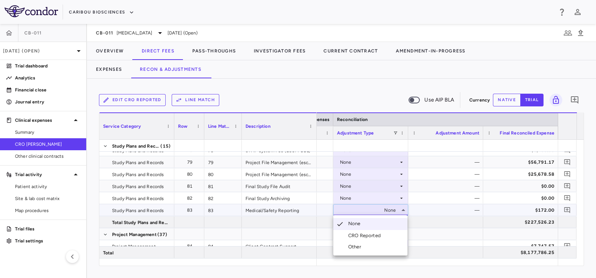
click at [363, 234] on div "CRO Reported" at bounding box center [366, 235] width 36 height 7
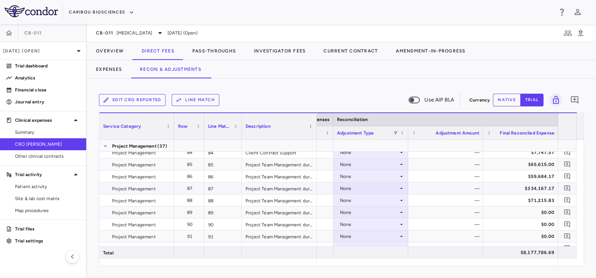
click at [355, 187] on div "None" at bounding box center [369, 188] width 58 height 12
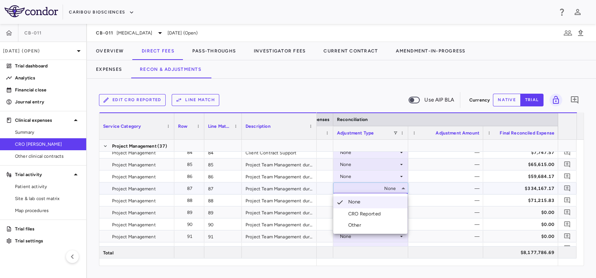
click at [354, 216] on div "CRO Reported" at bounding box center [366, 214] width 36 height 7
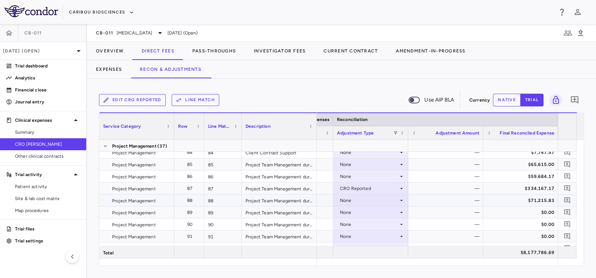
click at [347, 200] on div "None" at bounding box center [369, 200] width 58 height 12
click at [352, 225] on div "None" at bounding box center [369, 224] width 58 height 12
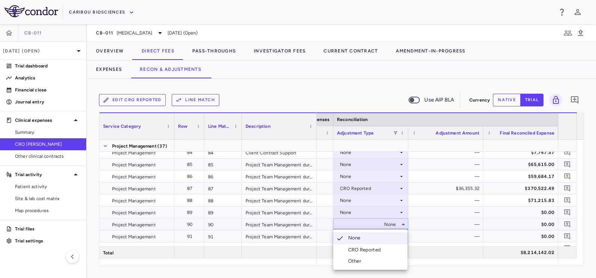
click at [346, 199] on div at bounding box center [298, 139] width 596 height 278
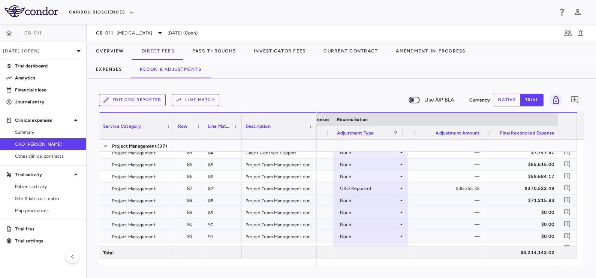
click at [346, 199] on div "None" at bounding box center [369, 200] width 58 height 12
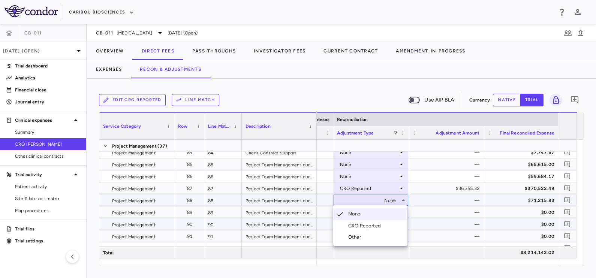
click at [360, 224] on div "CRO Reported" at bounding box center [366, 225] width 36 height 7
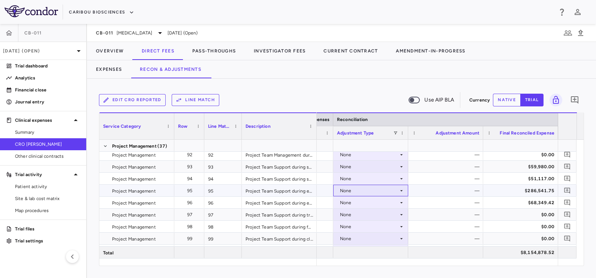
click at [357, 191] on div "None" at bounding box center [369, 191] width 58 height 12
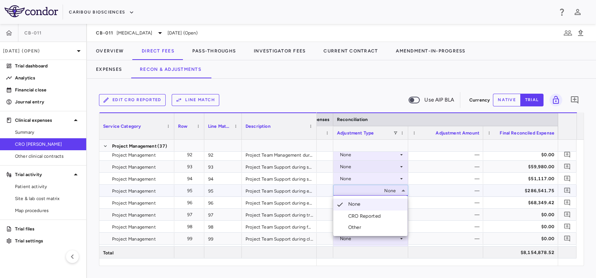
click at [361, 213] on div "CRO Reported" at bounding box center [366, 216] width 36 height 7
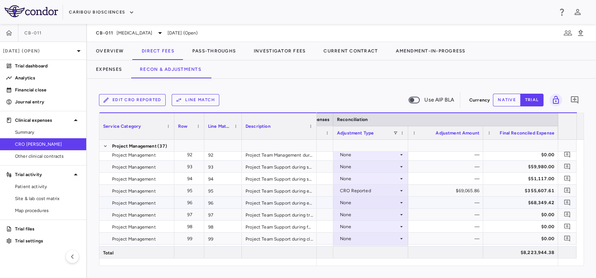
click at [345, 202] on div "None" at bounding box center [369, 203] width 58 height 12
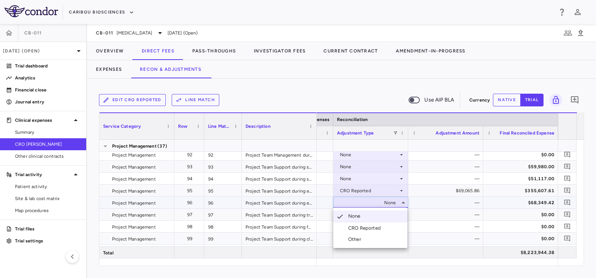
click at [355, 228] on div "CRO Reported" at bounding box center [366, 228] width 36 height 7
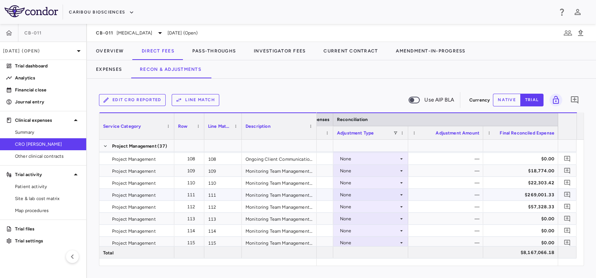
click at [359, 191] on div "None" at bounding box center [369, 195] width 58 height 12
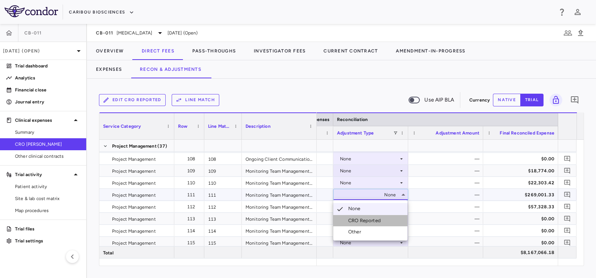
click at [360, 220] on div "CRO Reported" at bounding box center [366, 220] width 36 height 7
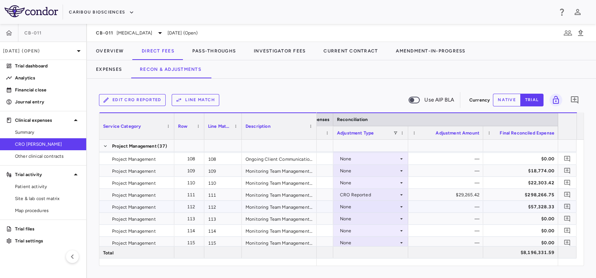
click at [355, 204] on div "None" at bounding box center [369, 207] width 58 height 12
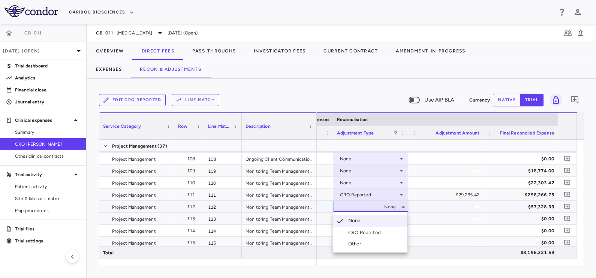
click at [361, 231] on div "CRO Reported" at bounding box center [366, 232] width 36 height 7
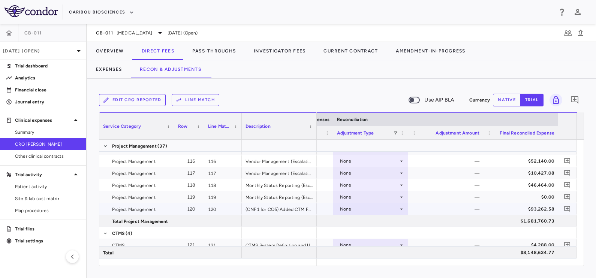
click at [370, 211] on div "None" at bounding box center [369, 209] width 58 height 12
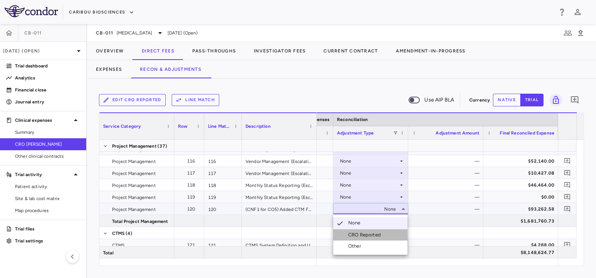
click at [372, 233] on div "CRO Reported" at bounding box center [366, 234] width 36 height 7
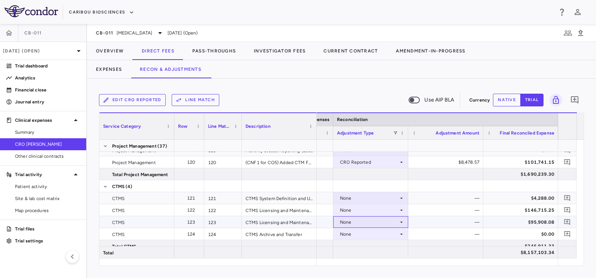
click at [371, 225] on div "None" at bounding box center [369, 222] width 58 height 12
click at [379, 245] on div "CRO Reported" at bounding box center [366, 248] width 36 height 7
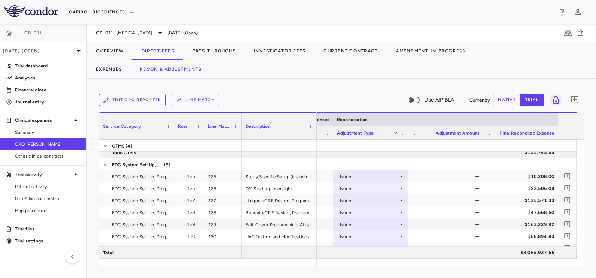
click at [367, 225] on div "None" at bounding box center [369, 224] width 58 height 12
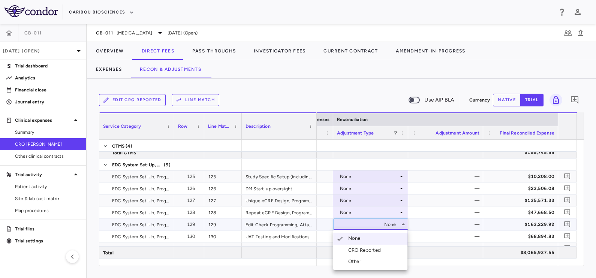
click at [367, 249] on div "CRO Reported" at bounding box center [366, 250] width 36 height 7
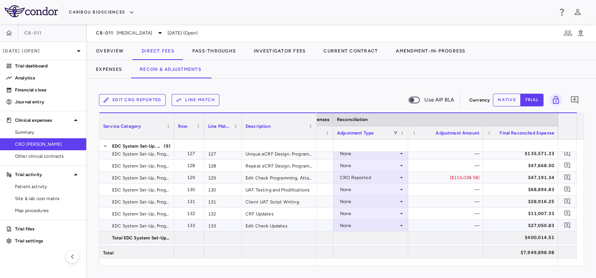
scroll to position [1873, 0]
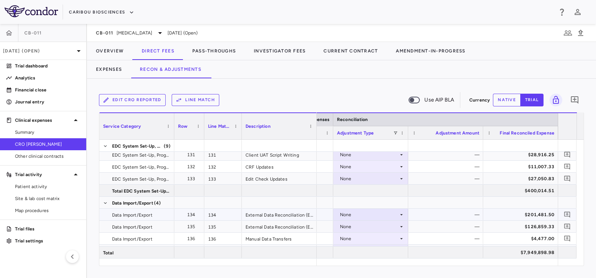
click at [363, 214] on div "None" at bounding box center [369, 215] width 58 height 12
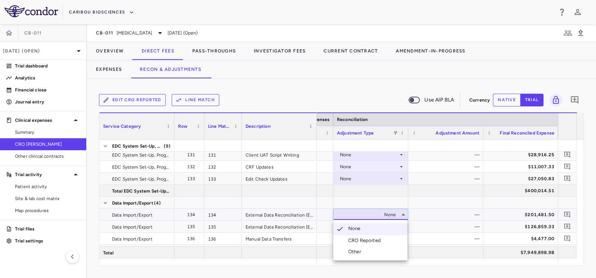
click at [363, 243] on div "CRO Reported" at bounding box center [366, 240] width 36 height 7
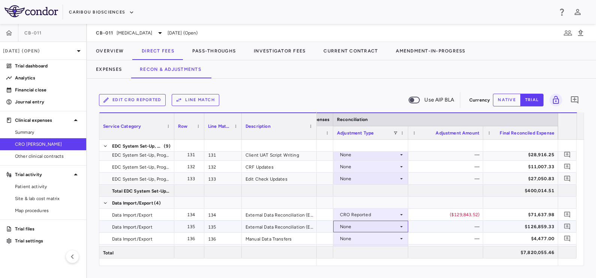
click at [361, 227] on div "None" at bounding box center [369, 227] width 58 height 12
click at [361, 249] on div "CRO Reported" at bounding box center [366, 252] width 36 height 7
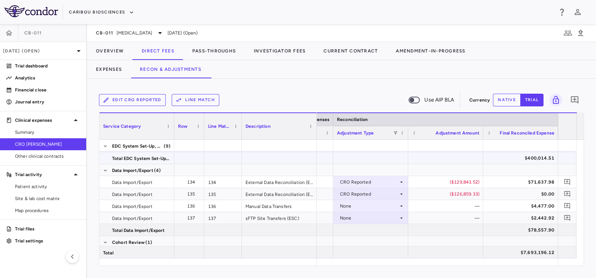
scroll to position [1905, 0]
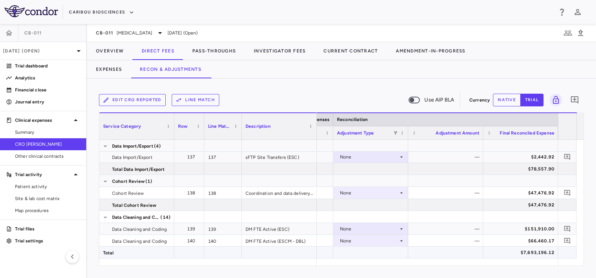
click at [363, 246] on div at bounding box center [370, 252] width 75 height 12
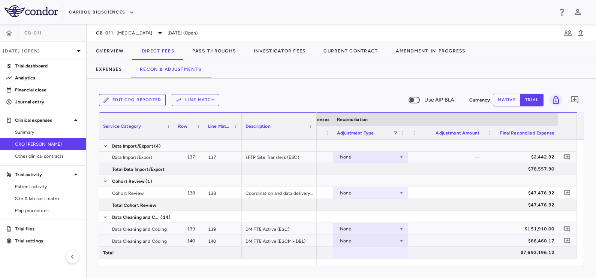
click at [367, 242] on div "None" at bounding box center [369, 241] width 58 height 12
click at [368, 254] on div "CRO Reported" at bounding box center [366, 252] width 36 height 7
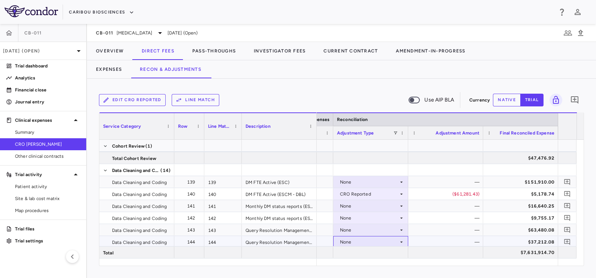
click at [372, 241] on div "None" at bounding box center [369, 242] width 58 height 12
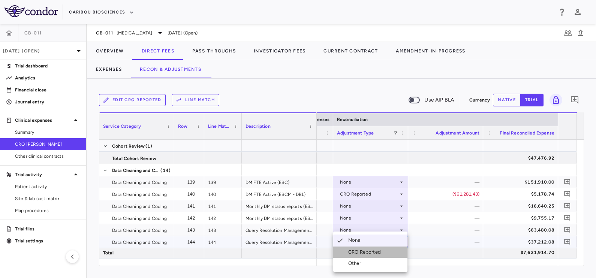
click at [375, 254] on div "CRO Reported" at bounding box center [366, 252] width 36 height 7
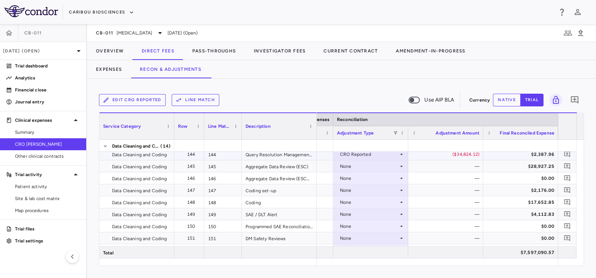
scroll to position [2101, 0]
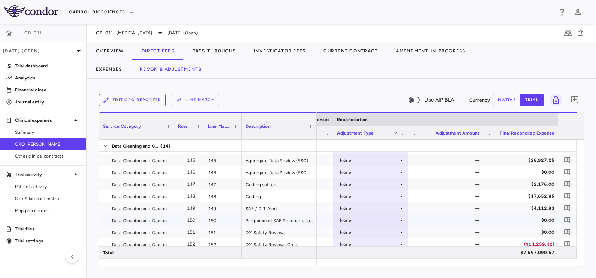
click at [350, 221] on div "None" at bounding box center [369, 220] width 58 height 12
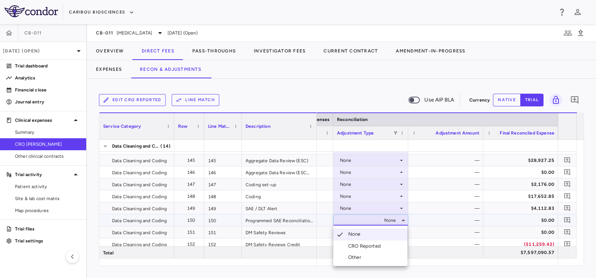
click at [356, 243] on div "CRO Reported" at bounding box center [366, 246] width 36 height 7
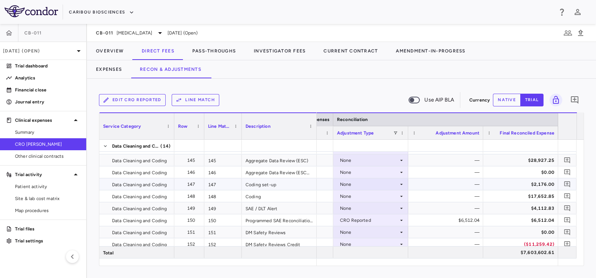
scroll to position [2154, 0]
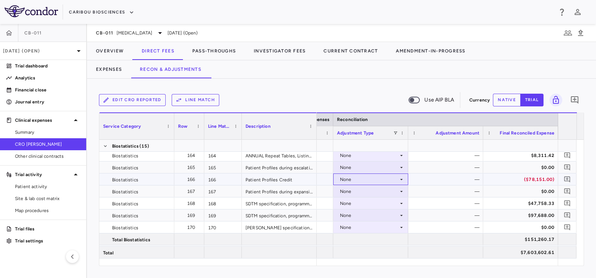
click at [349, 180] on div "None" at bounding box center [369, 179] width 58 height 12
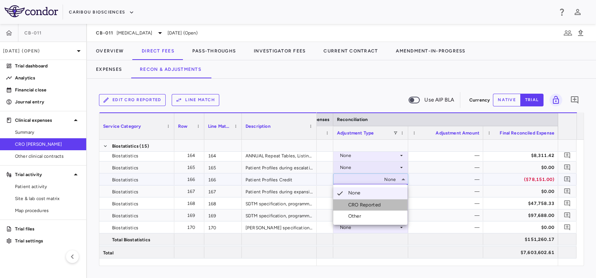
click at [350, 204] on div "CRO Reported" at bounding box center [366, 205] width 36 height 7
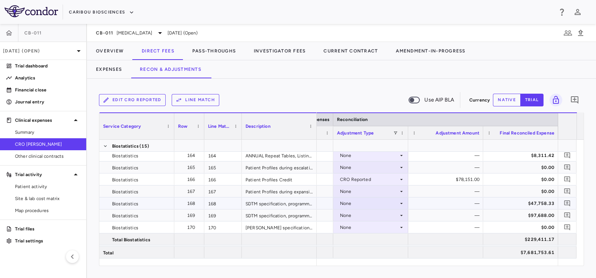
click at [354, 203] on div "None" at bounding box center [369, 203] width 58 height 12
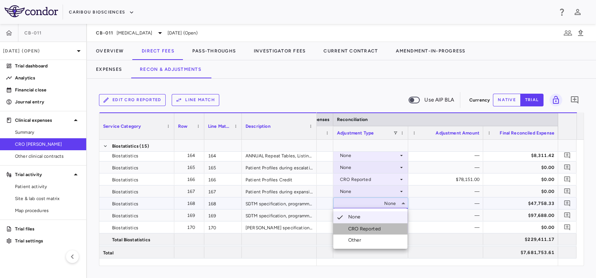
click at [372, 229] on div "CRO Reported" at bounding box center [366, 228] width 36 height 7
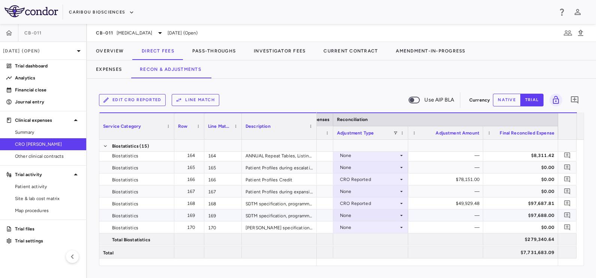
click at [356, 216] on div "None" at bounding box center [369, 215] width 58 height 12
click at [365, 239] on div "CRO Reported" at bounding box center [366, 240] width 36 height 7
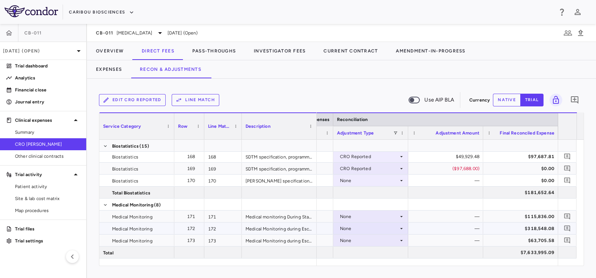
click at [362, 227] on div "None" at bounding box center [369, 228] width 58 height 12
click at [367, 250] on div "CRO Reported" at bounding box center [366, 252] width 36 height 7
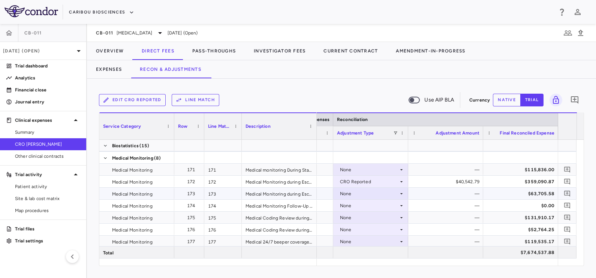
click at [351, 192] on div "None" at bounding box center [369, 194] width 58 height 12
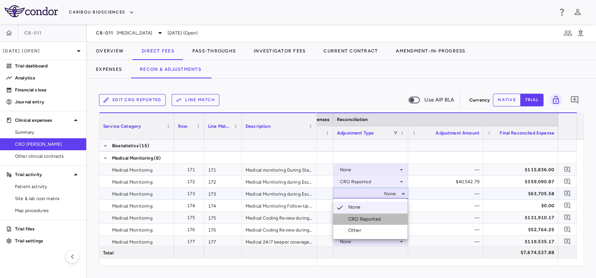
click at [357, 221] on div "CRO Reported" at bounding box center [366, 219] width 36 height 7
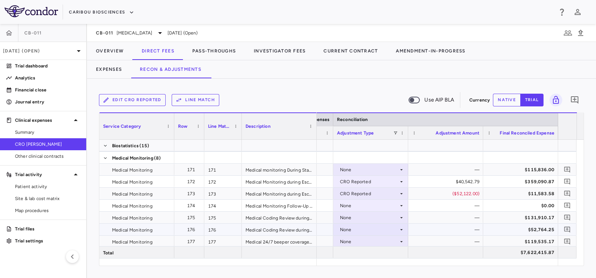
click at [363, 228] on div "None" at bounding box center [369, 230] width 58 height 12
click at [372, 251] on div "CRO Reported" at bounding box center [366, 252] width 36 height 7
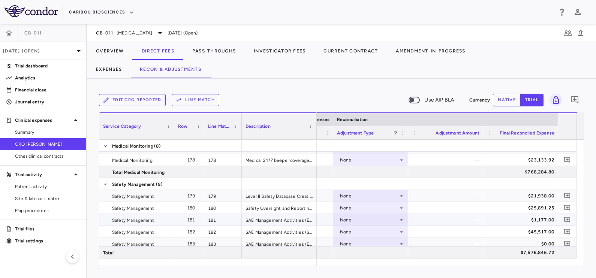
click at [371, 216] on div "None" at bounding box center [369, 220] width 58 height 12
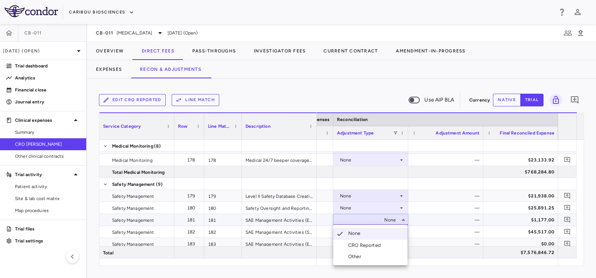
click at [374, 243] on div "CRO Reported" at bounding box center [366, 245] width 36 height 7
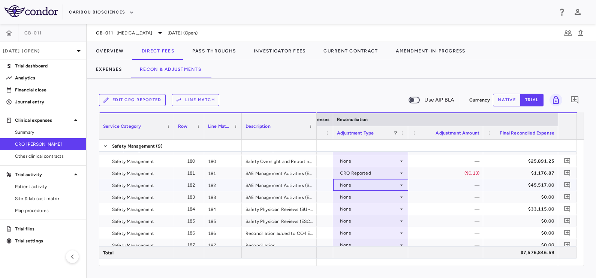
click at [371, 180] on div "None" at bounding box center [369, 185] width 58 height 12
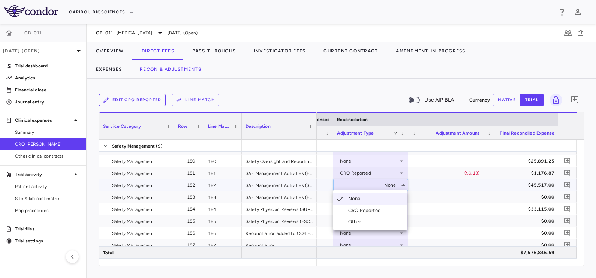
click at [373, 209] on div "CRO Reported" at bounding box center [366, 210] width 36 height 7
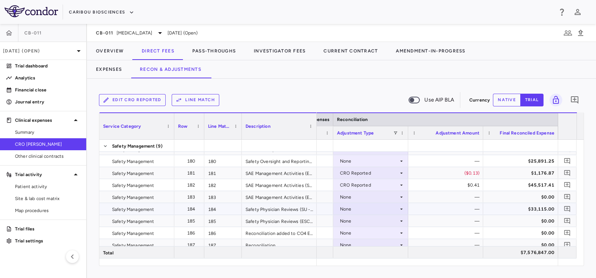
click at [365, 210] on div "None" at bounding box center [369, 209] width 58 height 12
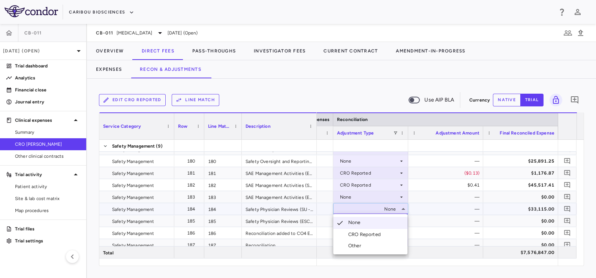
click at [371, 234] on div "CRO Reported" at bounding box center [366, 234] width 36 height 7
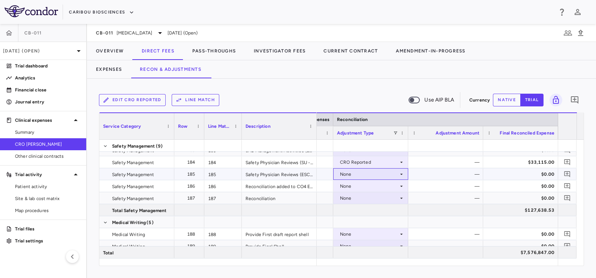
click at [367, 174] on div "None" at bounding box center [369, 174] width 58 height 12
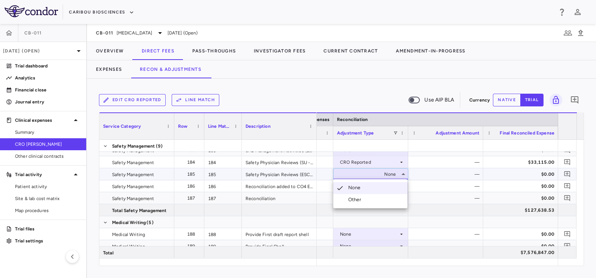
click at [367, 174] on div at bounding box center [298, 139] width 596 height 278
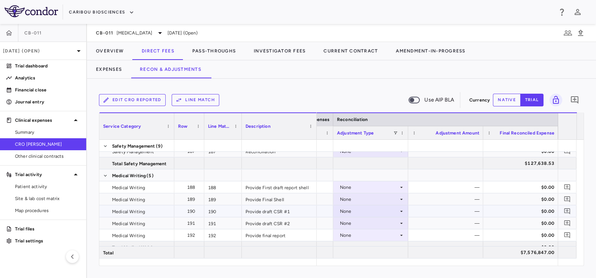
scroll to position [2762, 0]
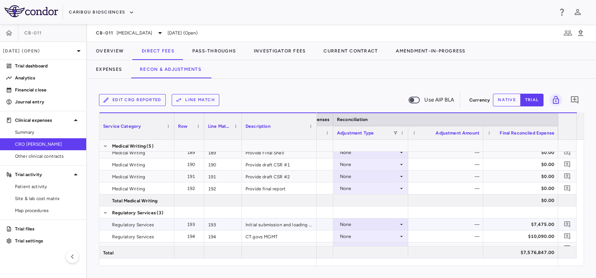
click at [354, 222] on div "None" at bounding box center [369, 224] width 58 height 12
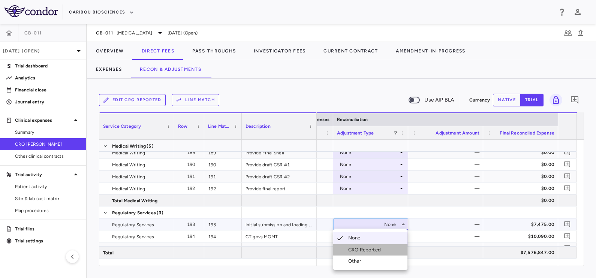
click at [361, 249] on div "CRO Reported" at bounding box center [366, 249] width 36 height 7
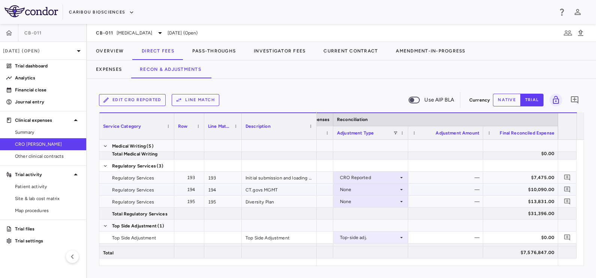
click at [363, 187] on div "None" at bounding box center [369, 190] width 58 height 12
click at [357, 215] on div "CRO Reported" at bounding box center [366, 215] width 36 height 7
click at [355, 200] on div "None" at bounding box center [369, 202] width 58 height 12
click at [361, 228] on div at bounding box center [370, 225] width 75 height 12
click at [360, 201] on div "None" at bounding box center [369, 202] width 58 height 12
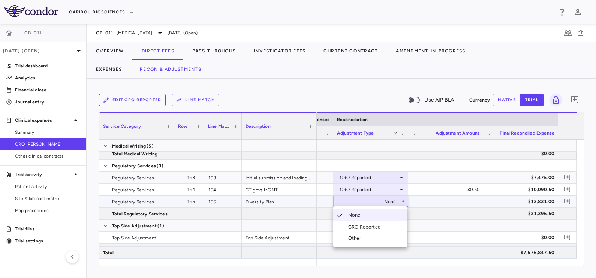
click at [360, 230] on div "CRO Reported" at bounding box center [366, 227] width 36 height 7
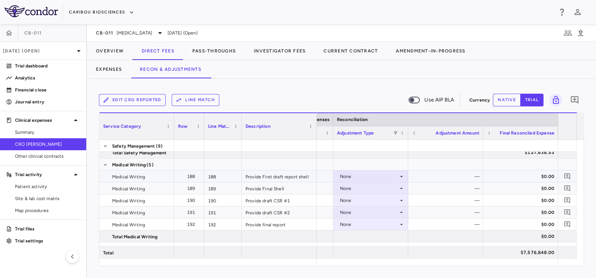
scroll to position [2715, 0]
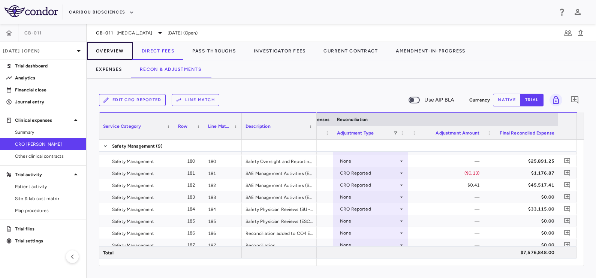
click at [106, 49] on button "Overview" at bounding box center [110, 51] width 46 height 18
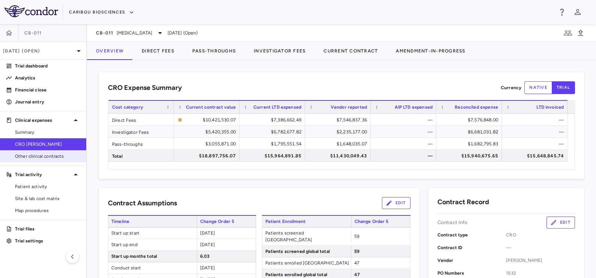
click at [47, 154] on span "Other clinical contracts" at bounding box center [47, 156] width 65 height 7
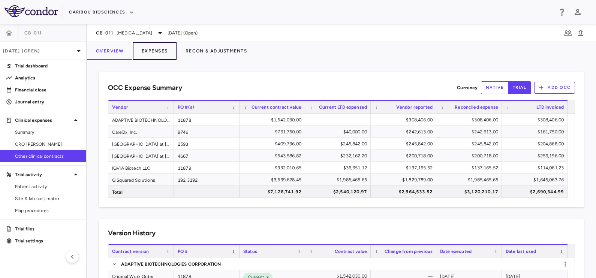
click at [153, 42] on button "Expenses" at bounding box center [155, 51] width 44 height 18
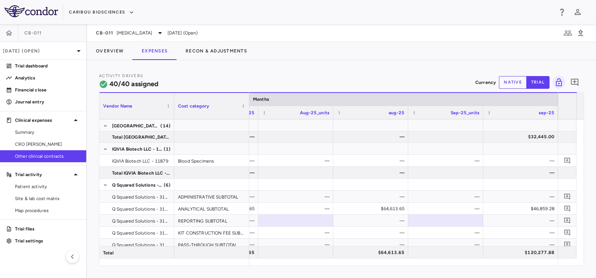
click at [511, 82] on button "native" at bounding box center [513, 82] width 28 height 13
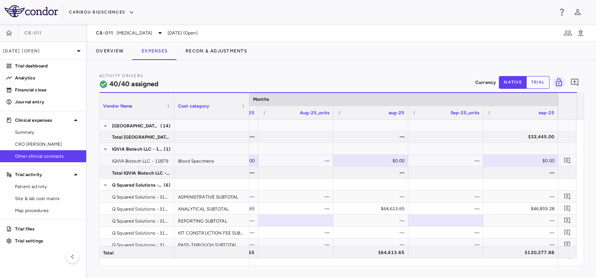
click at [464, 160] on div "—" at bounding box center [447, 161] width 64 height 12
type input "*"
type input "******"
click at [117, 55] on button "Overview" at bounding box center [110, 51] width 46 height 18
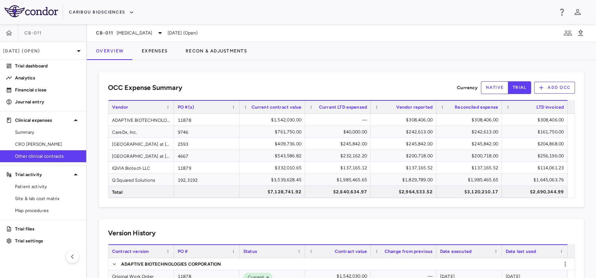
drag, startPoint x: 39, startPoint y: 127, endPoint x: 81, endPoint y: 159, distance: 52.1
click at [39, 127] on link "Summary" at bounding box center [43, 132] width 86 height 11
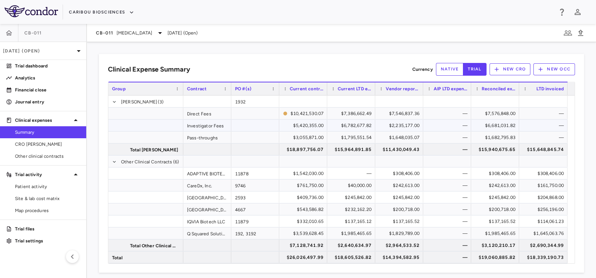
click at [351, 126] on div "$6,782,677.82" at bounding box center [352, 125] width 37 height 12
click at [405, 122] on div "$2,235,177.00" at bounding box center [400, 125] width 37 height 12
click at [388, 156] on div at bounding box center [399, 161] width 40 height 11
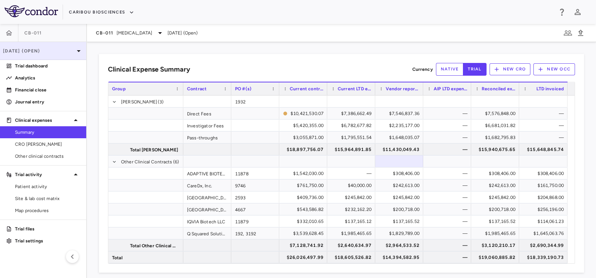
click at [18, 54] on p "[DATE] (Open)" at bounding box center [38, 51] width 71 height 7
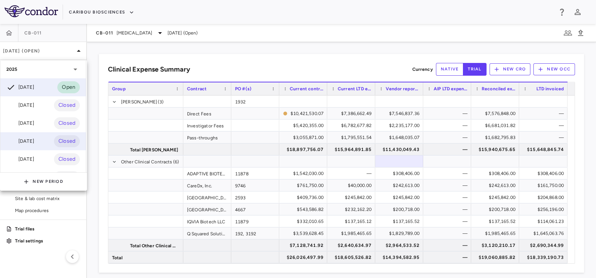
click at [28, 140] on div "[DATE]" at bounding box center [20, 141] width 28 height 9
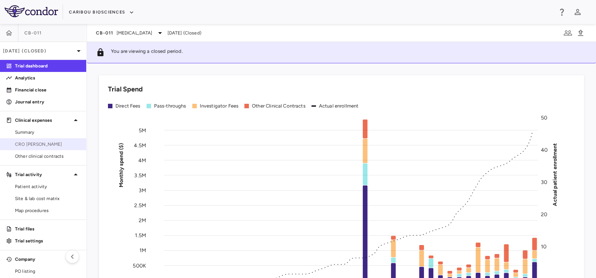
click at [39, 143] on span "CRO [PERSON_NAME]" at bounding box center [47, 144] width 65 height 7
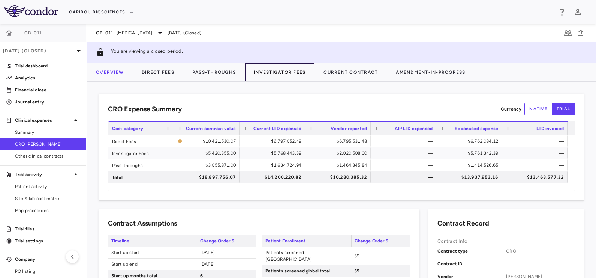
click at [267, 69] on button "Investigator Fees" at bounding box center [280, 72] width 70 height 18
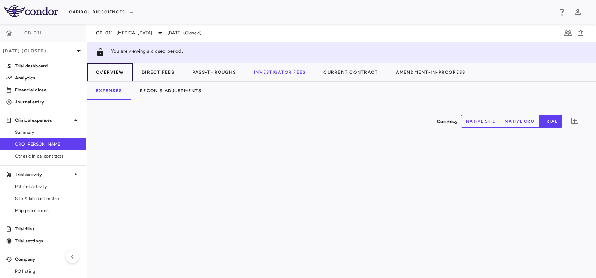
click at [110, 72] on button "Overview" at bounding box center [110, 72] width 46 height 18
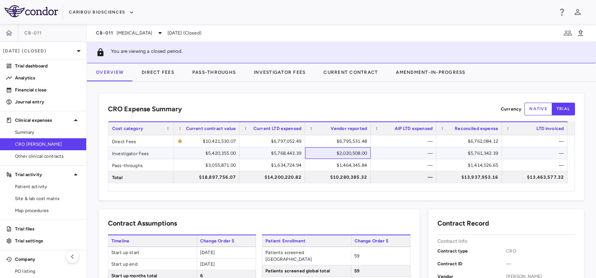
click at [351, 150] on div "$2,020,508.00" at bounding box center [339, 153] width 55 height 12
click at [278, 71] on button "Investigator Fees" at bounding box center [280, 72] width 70 height 18
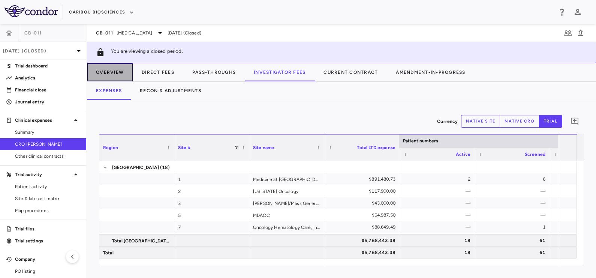
click at [113, 71] on button "Overview" at bounding box center [110, 72] width 46 height 18
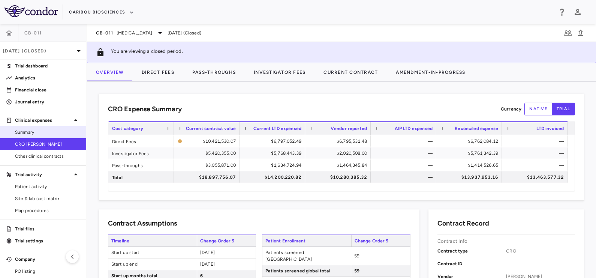
click at [33, 131] on span "Summary" at bounding box center [47, 132] width 65 height 7
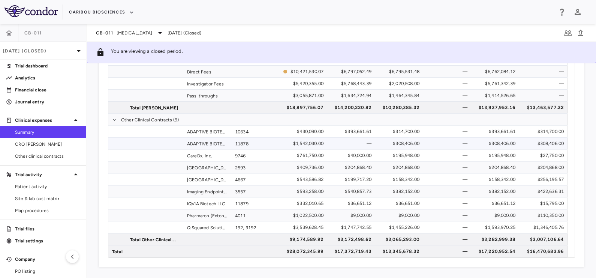
scroll to position [64, 0]
click at [49, 50] on p "[DATE] (Closed)" at bounding box center [38, 51] width 71 height 7
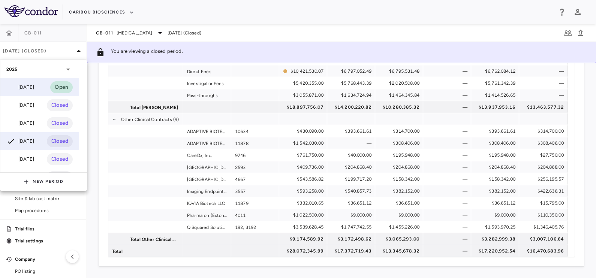
click at [34, 87] on div "[DATE]" at bounding box center [20, 87] width 28 height 9
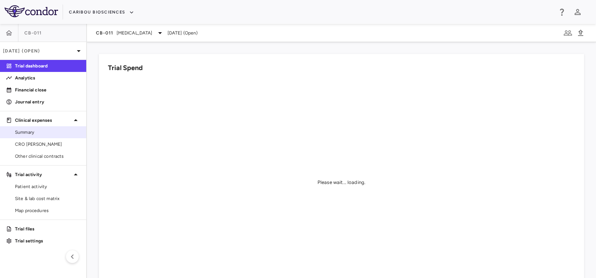
click at [31, 137] on link "Summary" at bounding box center [43, 132] width 86 height 11
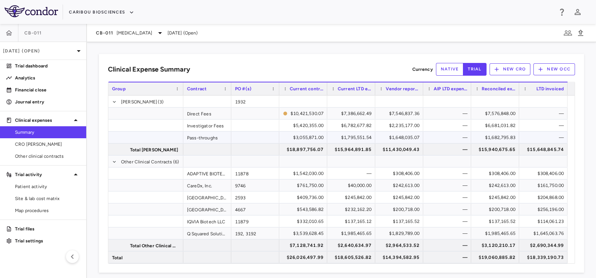
click at [397, 138] on div "$1,648,035.07" at bounding box center [400, 137] width 37 height 12
click at [397, 173] on div "$308,406.00" at bounding box center [400, 173] width 37 height 12
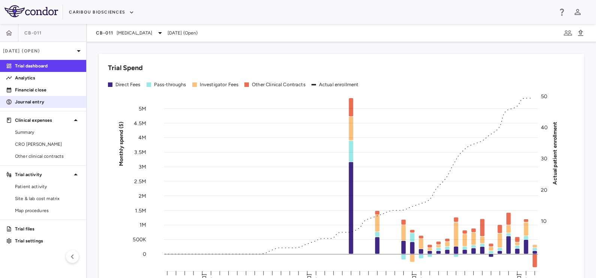
drag, startPoint x: 48, startPoint y: 101, endPoint x: 63, endPoint y: 105, distance: 15.2
click at [48, 101] on p "Journal entry" at bounding box center [47, 102] width 65 height 7
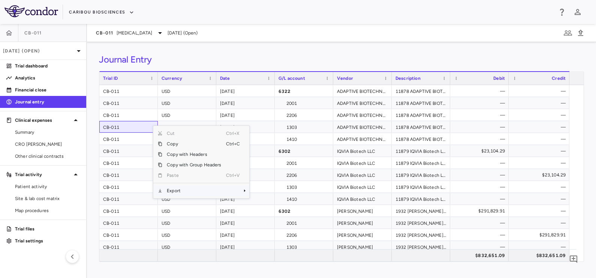
click at [178, 195] on span "Export" at bounding box center [193, 190] width 63 height 10
click at [277, 206] on span "Excel Export" at bounding box center [273, 204] width 35 height 10
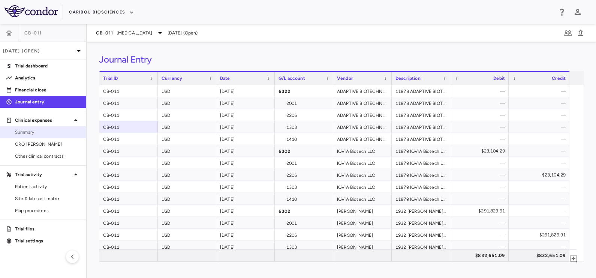
drag, startPoint x: 32, startPoint y: 130, endPoint x: 0, endPoint y: 128, distance: 31.5
click at [32, 130] on span "Summary" at bounding box center [47, 132] width 65 height 7
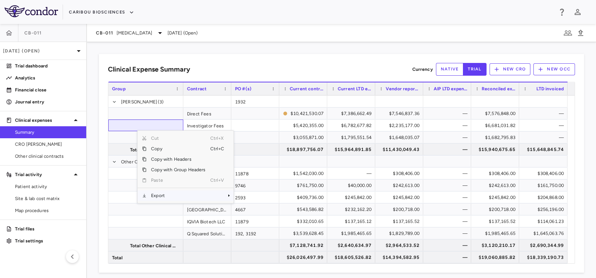
click at [166, 195] on span "Export" at bounding box center [177, 195] width 63 height 10
click at [257, 209] on span "Excel Export" at bounding box center [257, 208] width 35 height 10
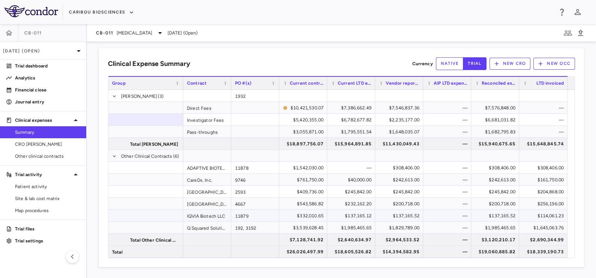
scroll to position [6, 0]
click at [294, 28] on div "CB-011 [MEDICAL_DATA] [DATE] (Open)" at bounding box center [341, 33] width 509 height 18
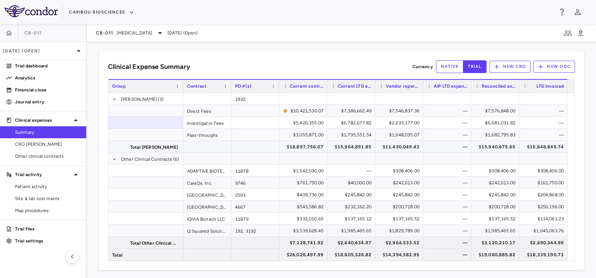
scroll to position [0, 0]
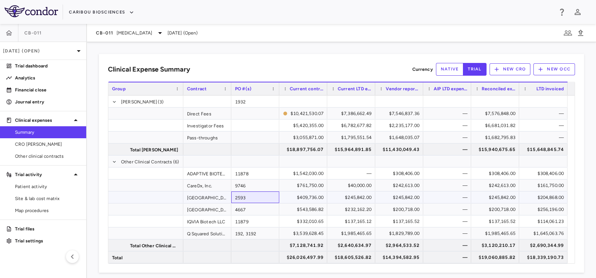
click at [238, 197] on div "2593" at bounding box center [255, 197] width 48 height 12
click at [242, 210] on div "4667" at bounding box center [255, 209] width 48 height 12
click at [244, 189] on div "9746" at bounding box center [255, 185] width 48 height 12
click at [264, 195] on div "2593" at bounding box center [255, 197] width 48 height 12
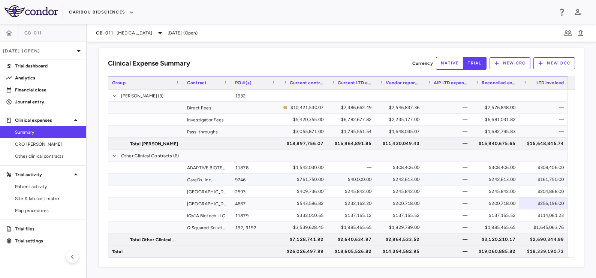
click at [157, 176] on span at bounding box center [150, 180] width 58 height 12
click at [121, 32] on span "[MEDICAL_DATA]" at bounding box center [134, 33] width 36 height 7
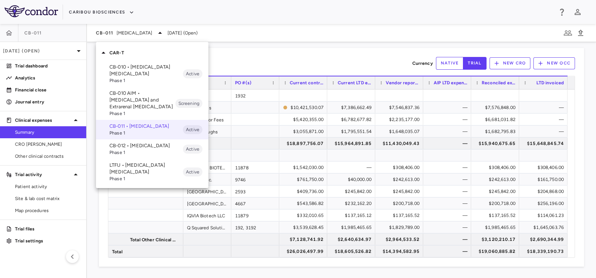
click at [254, 51] on div at bounding box center [298, 139] width 596 height 278
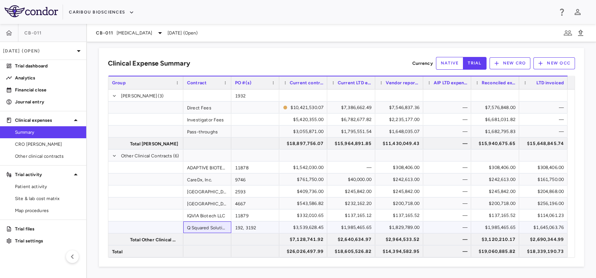
click at [208, 228] on div "Q Squared Solutions" at bounding box center [207, 227] width 48 height 12
click at [536, 228] on div "$1,645,063.76" at bounding box center [545, 227] width 38 height 12
click at [208, 180] on div "CareDx, Inc." at bounding box center [207, 179] width 48 height 12
click at [537, 176] on div "$161,750.00" at bounding box center [545, 179] width 38 height 12
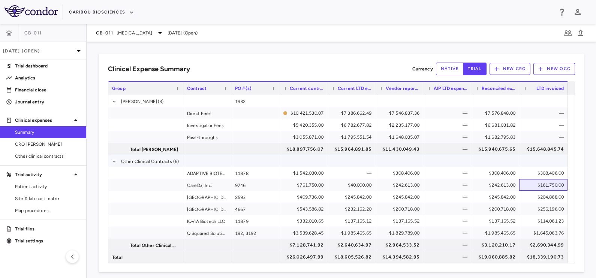
scroll to position [0, 0]
click at [530, 150] on div "$15,648,845.74" at bounding box center [545, 149] width 38 height 12
click at [210, 218] on div "IQVIA Biotech LLC" at bounding box center [207, 221] width 48 height 12
click at [540, 220] on div "$114,061.23" at bounding box center [545, 221] width 38 height 12
click at [263, 172] on div "11878" at bounding box center [255, 173] width 48 height 12
